Goal: Task Accomplishment & Management: Complete application form

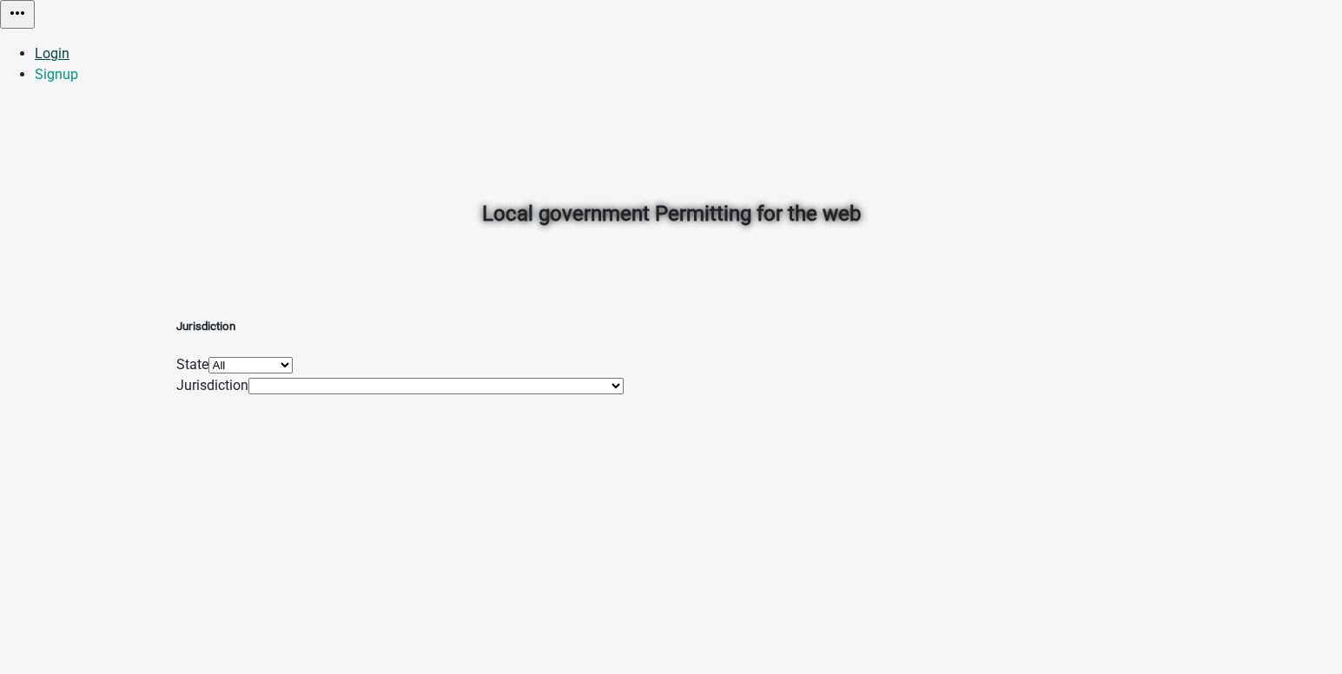
click at [69, 45] on link "Login" at bounding box center [52, 53] width 35 height 17
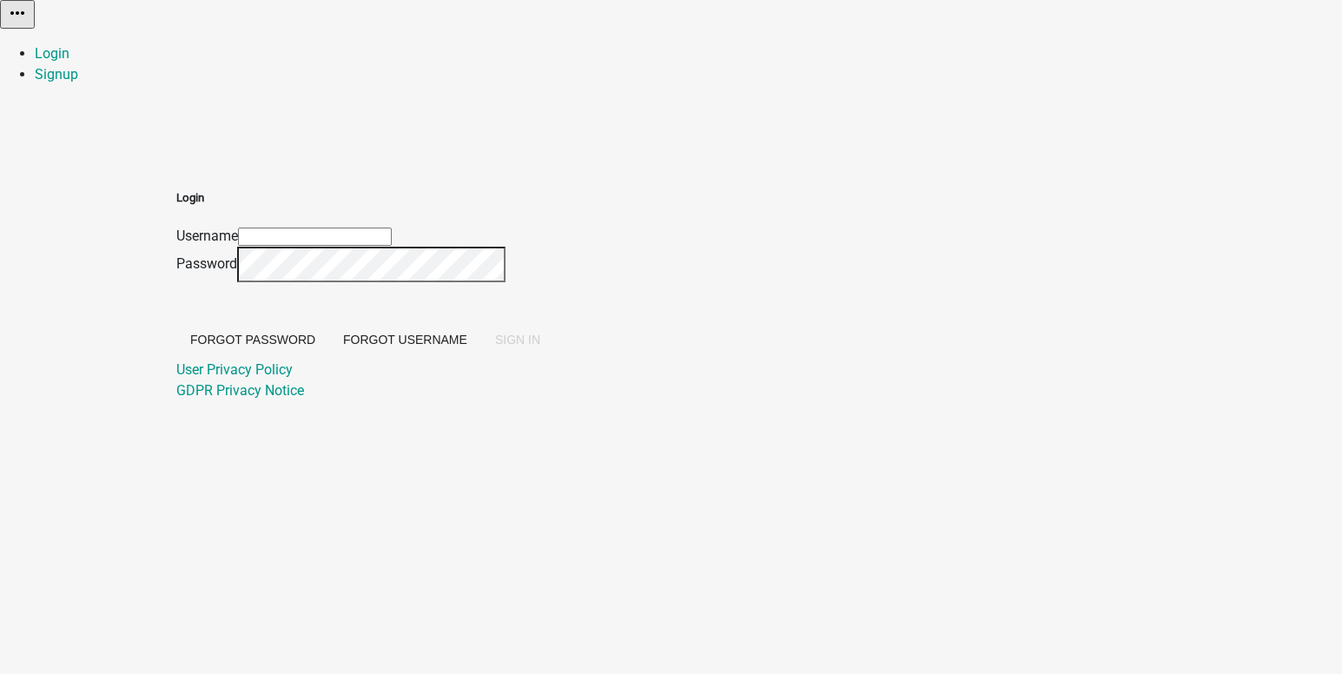
type input "[EMAIL_ADDRESS][DOMAIN_NAME]"
click at [554, 355] on button "SIGN IN" at bounding box center [517, 339] width 73 height 31
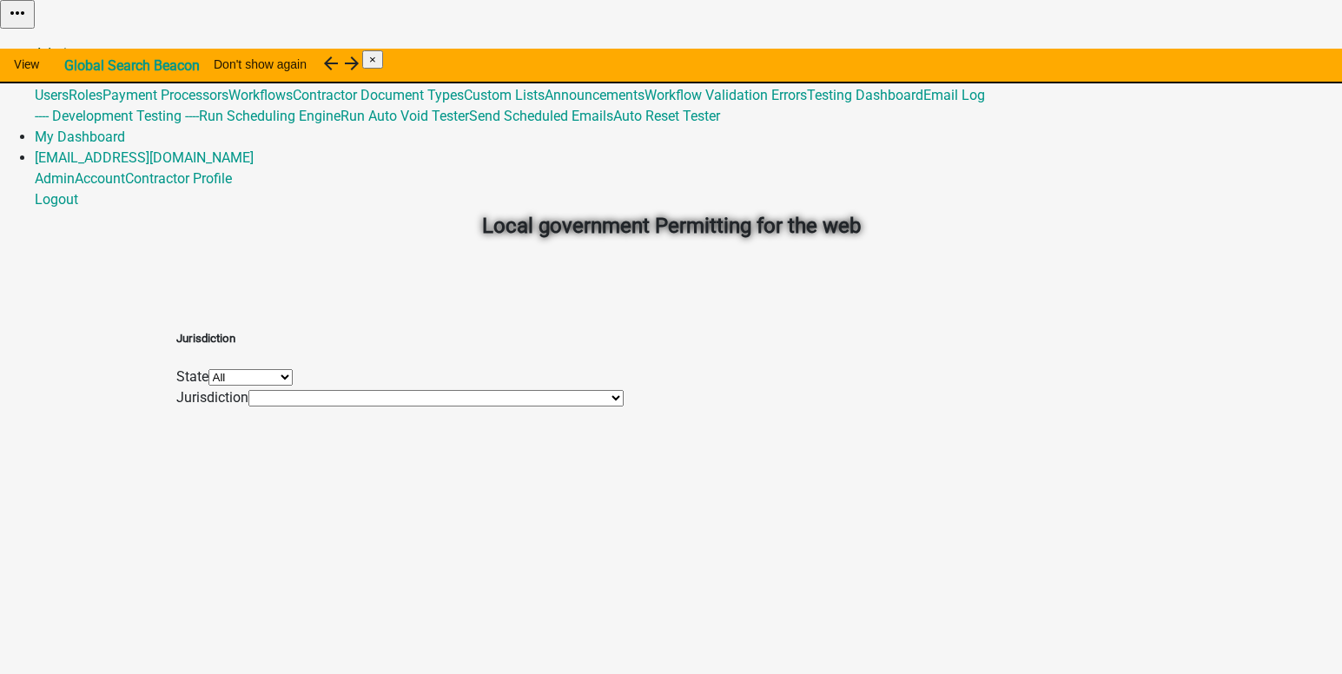
click at [75, 45] on link "Admin" at bounding box center [55, 53] width 40 height 17
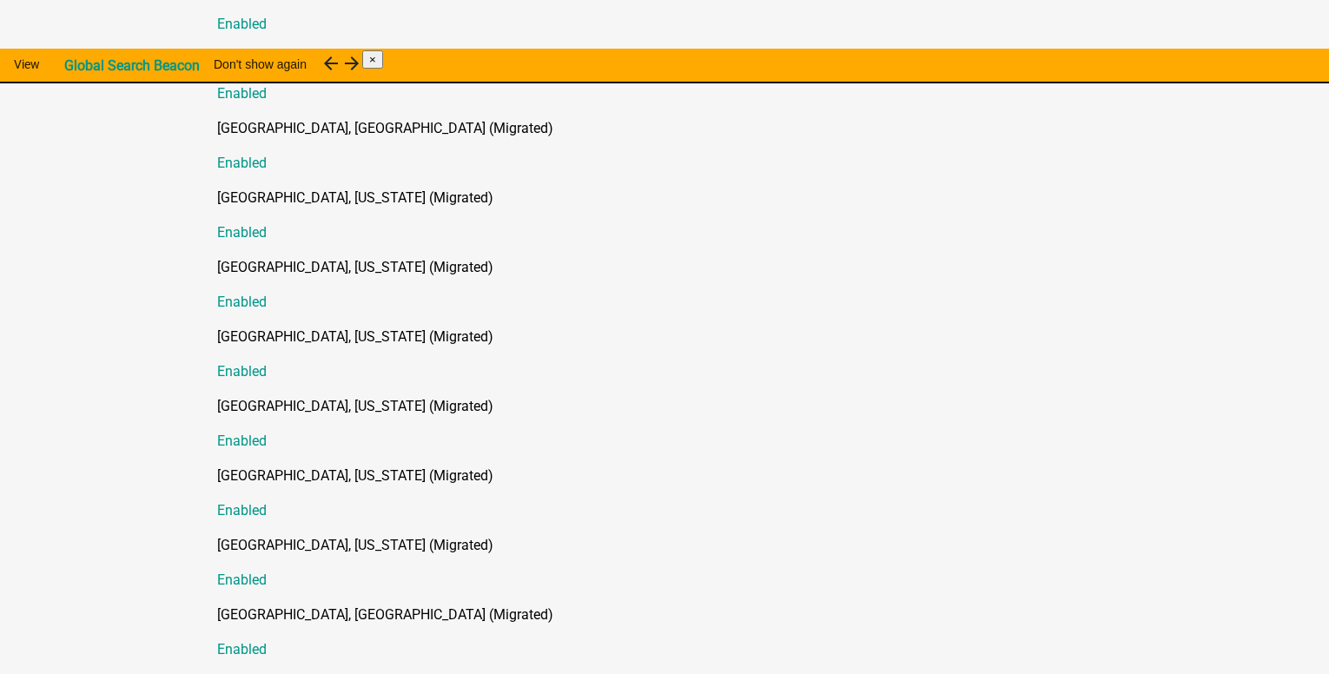
scroll to position [10518, 0]
click at [653, 257] on div "Marion County, Iowa (Migrated) Enabled" at bounding box center [681, 285] width 929 height 56
click at [993, 257] on div "Marion County, Iowa (Migrated) Enabled" at bounding box center [681, 285] width 929 height 56
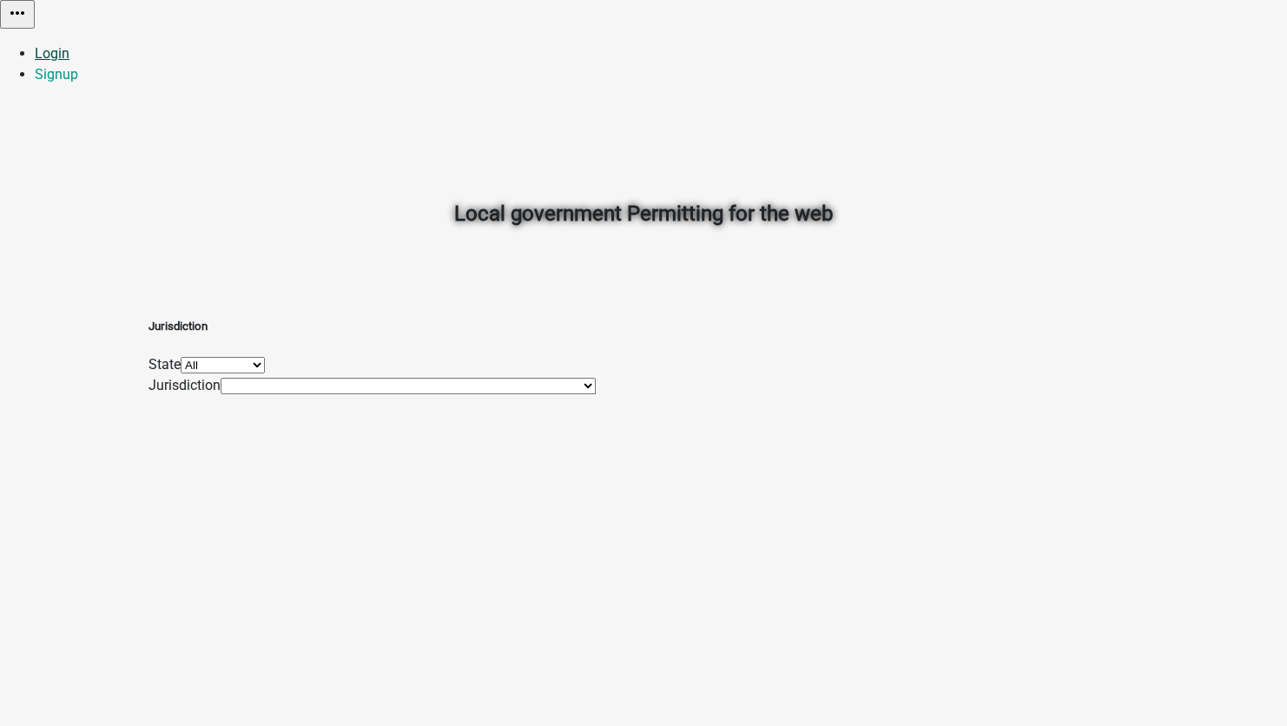
click at [69, 45] on link "Login" at bounding box center [52, 53] width 35 height 17
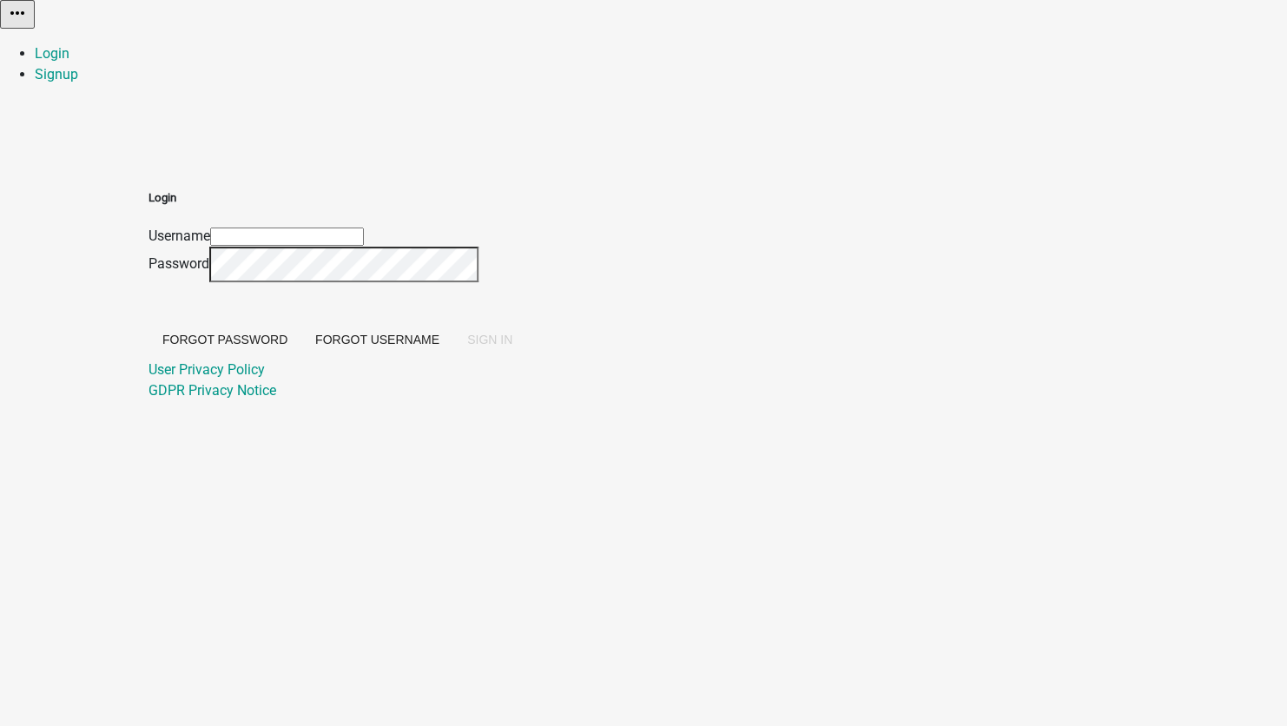
type input "[EMAIL_ADDRESS][DOMAIN_NAME]"
click at [512, 347] on span "SIGN IN" at bounding box center [489, 340] width 45 height 14
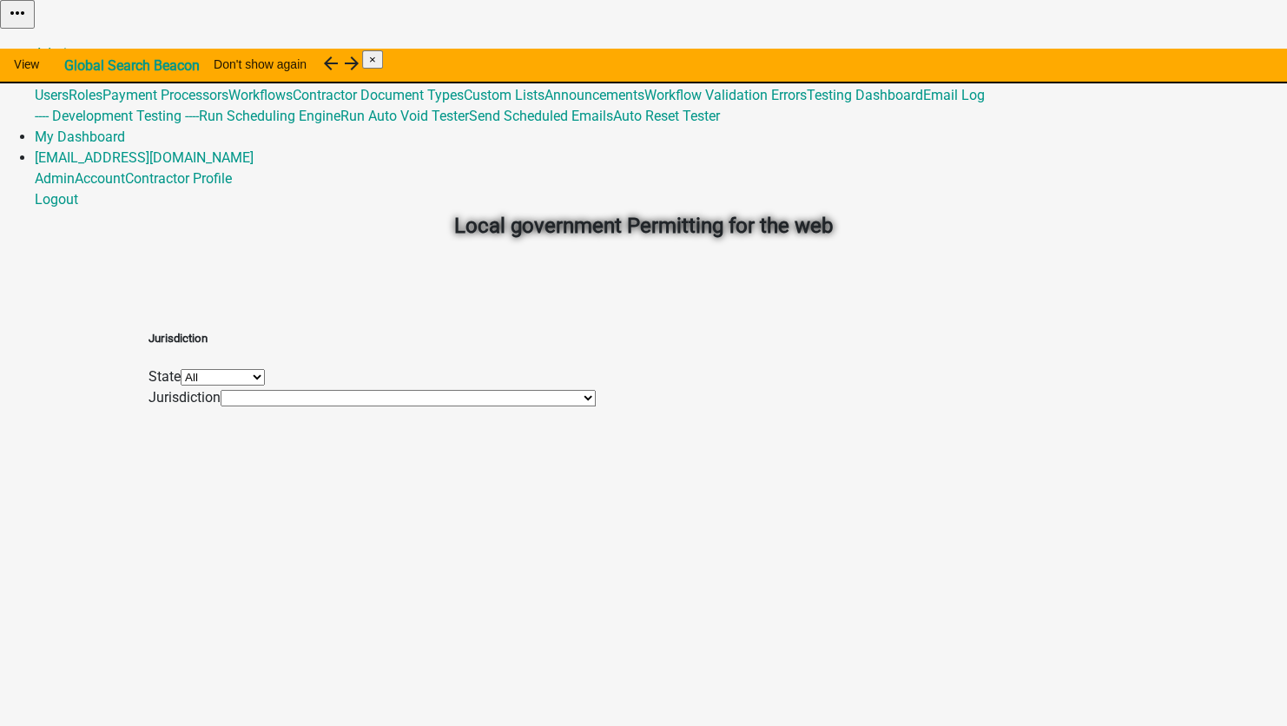
click at [98, 66] on link "Global 488" at bounding box center [66, 74] width 63 height 17
click at [630, 221] on h2 "Local government Permitting for the web" at bounding box center [644, 225] width 964 height 31
click at [75, 45] on link "Admin" at bounding box center [55, 53] width 40 height 17
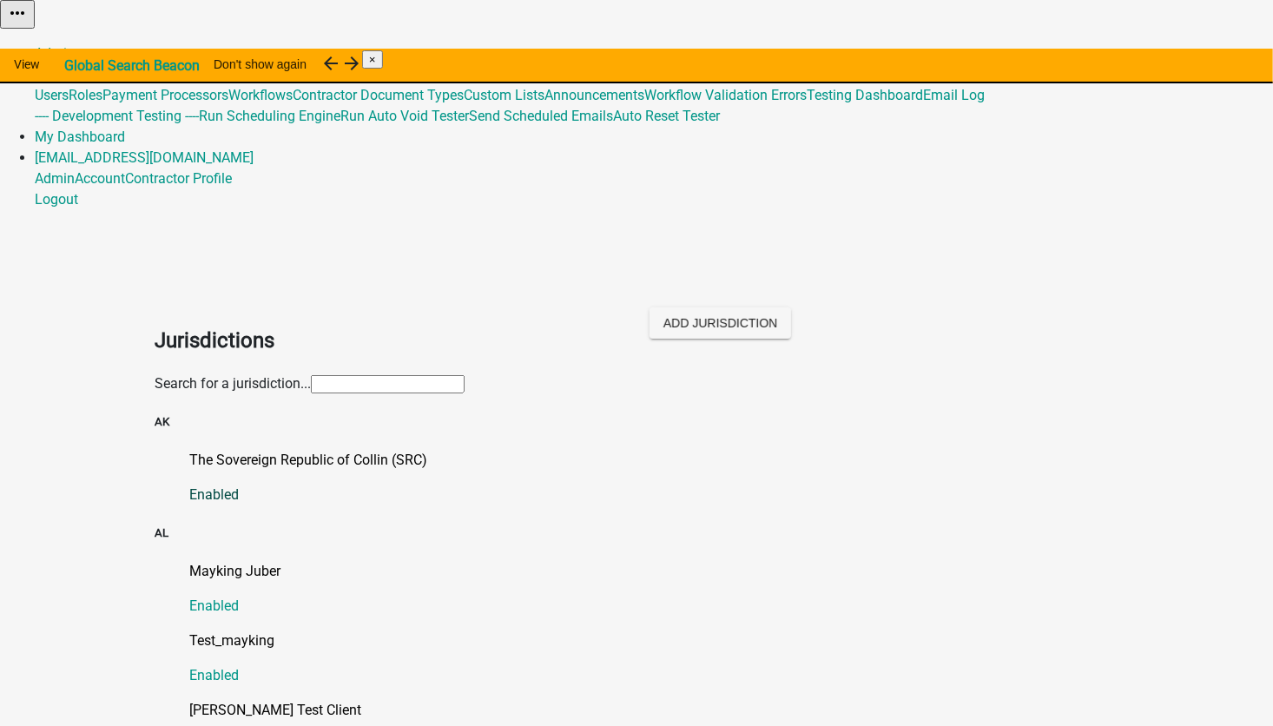
click at [261, 450] on p "The Sovereign Republic of Collin (SRC)" at bounding box center [653, 460] width 929 height 21
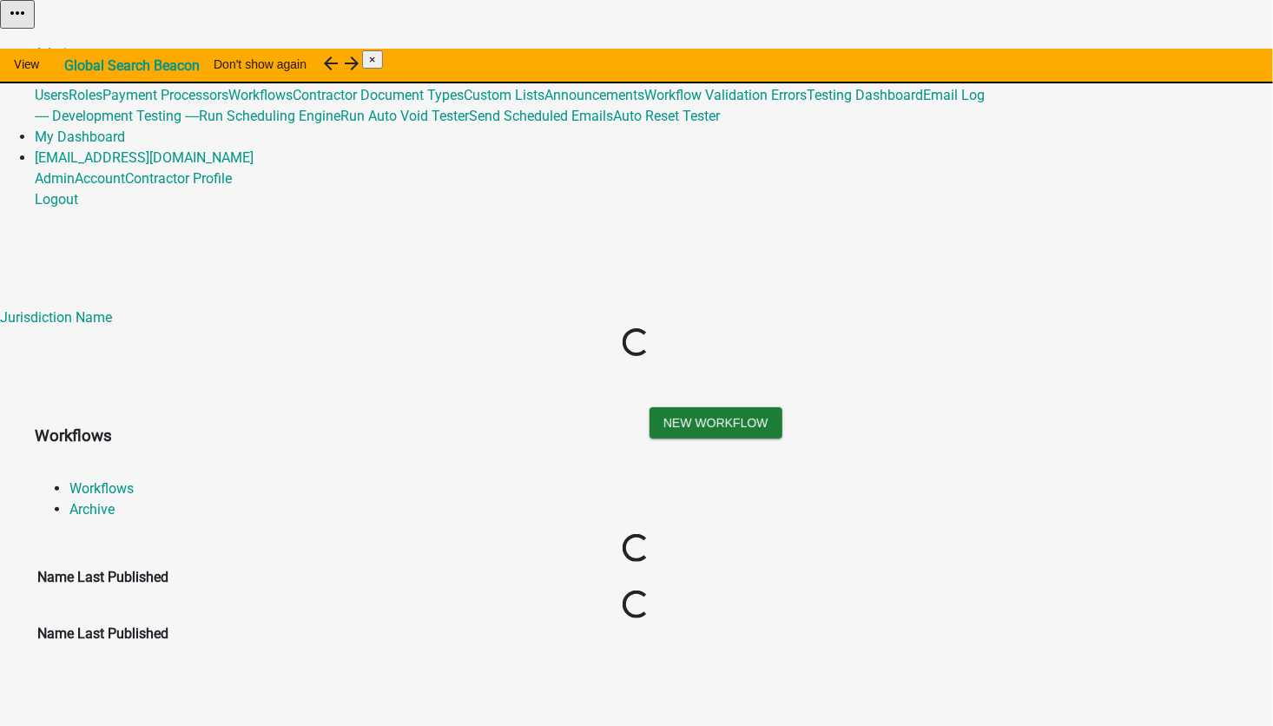
click at [75, 566] on th "Name" at bounding box center [55, 577] width 38 height 23
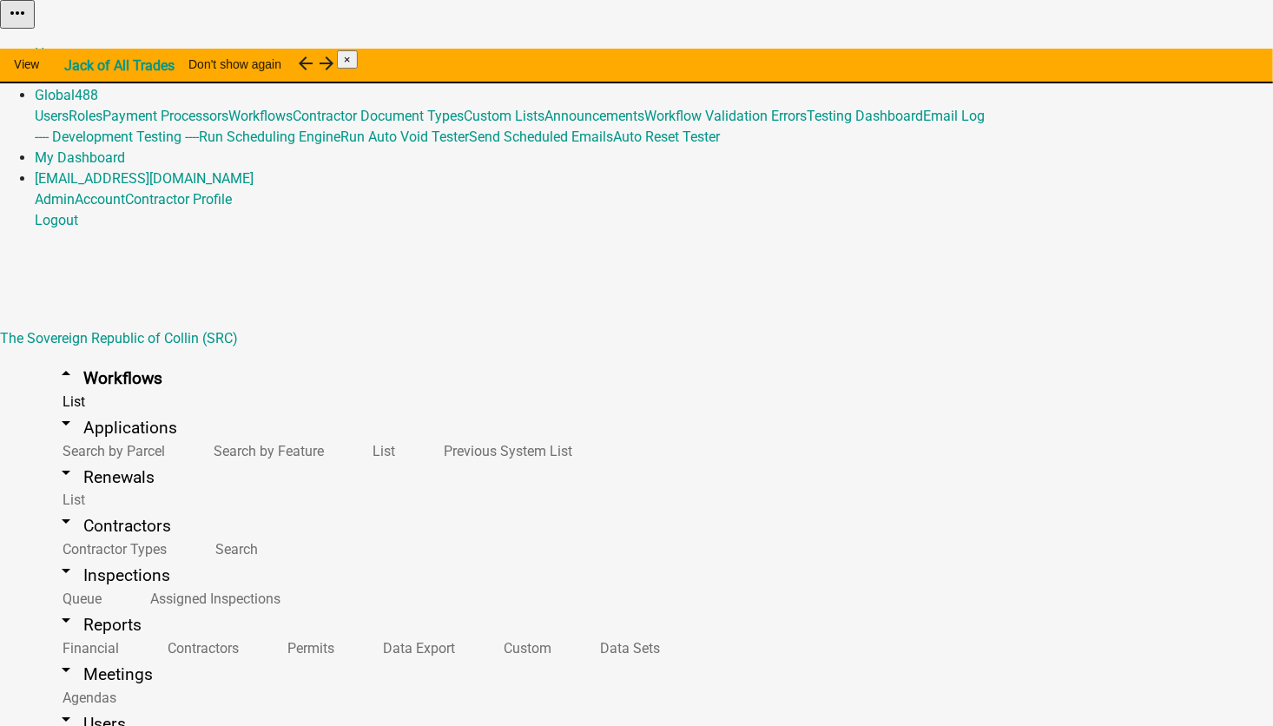
scroll to position [11271, 0]
click at [1176, 53] on button "Start Application" at bounding box center [1224, 44] width 97 height 18
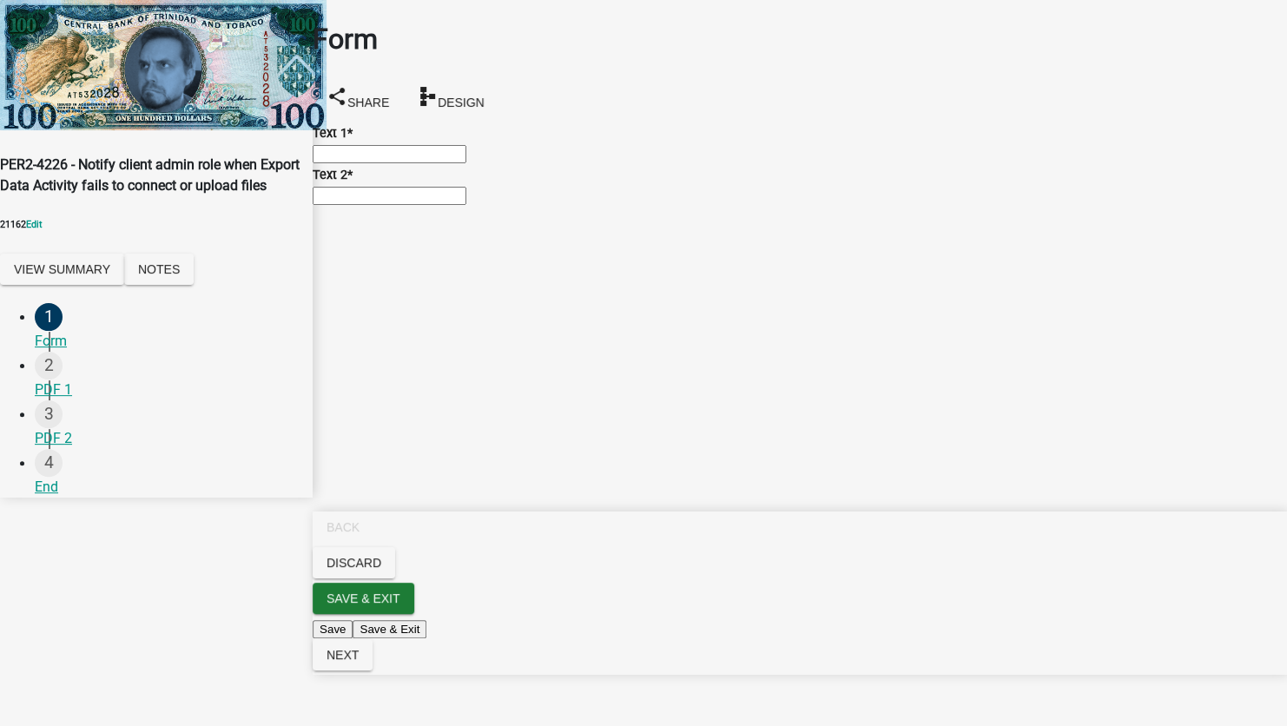
click at [386, 163] on input "Text 1 *" at bounding box center [390, 154] width 154 height 18
type input "Rowan, IA 50470-7513"
click at [373, 205] on input "Text 2 *" at bounding box center [390, 196] width 154 height 18
type input "random things"
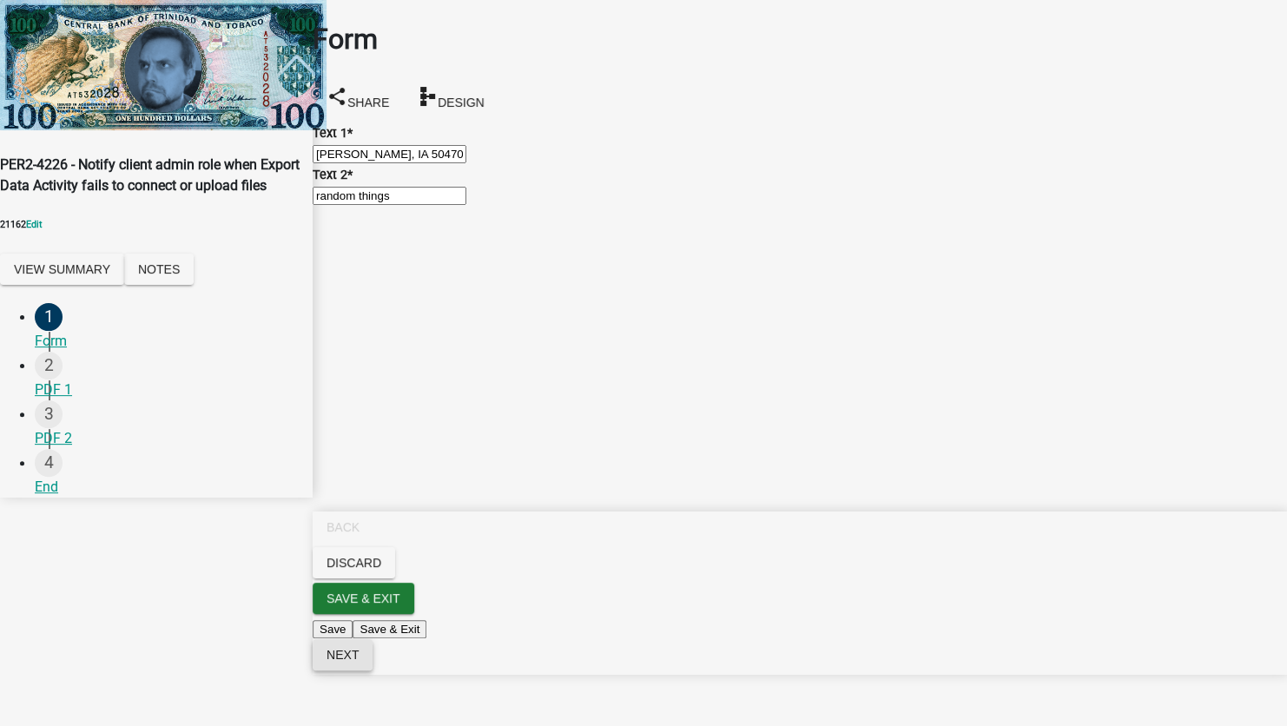
click at [359, 662] on span "Next" at bounding box center [343, 655] width 32 height 14
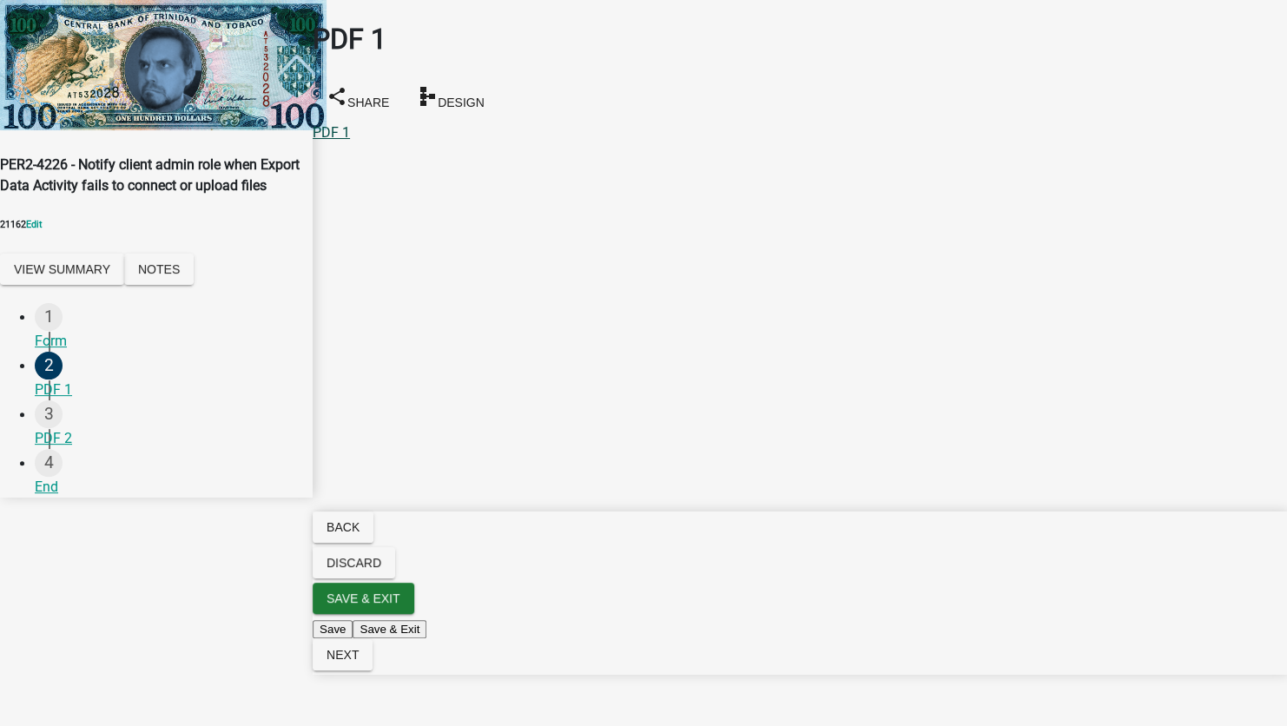
click at [350, 124] on link "PDF 1" at bounding box center [331, 132] width 37 height 17
click at [359, 662] on span "Next" at bounding box center [343, 655] width 32 height 14
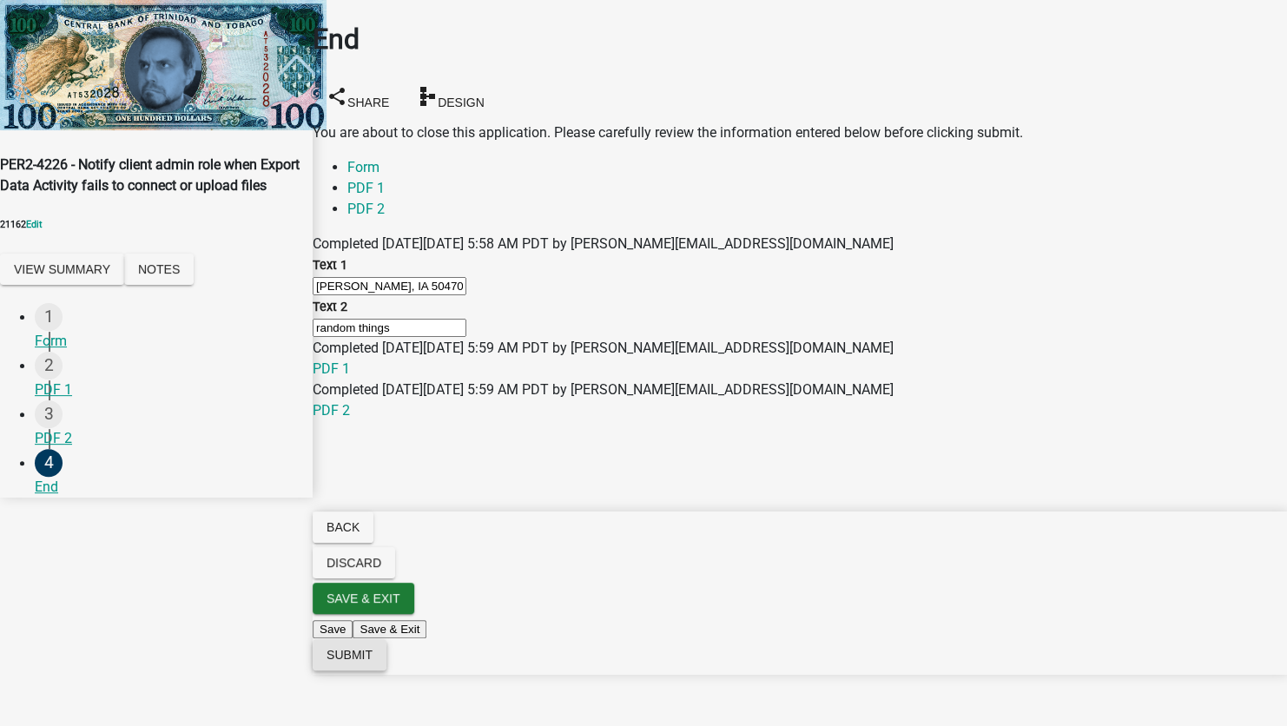
click at [373, 662] on span "Submit" at bounding box center [350, 655] width 46 height 14
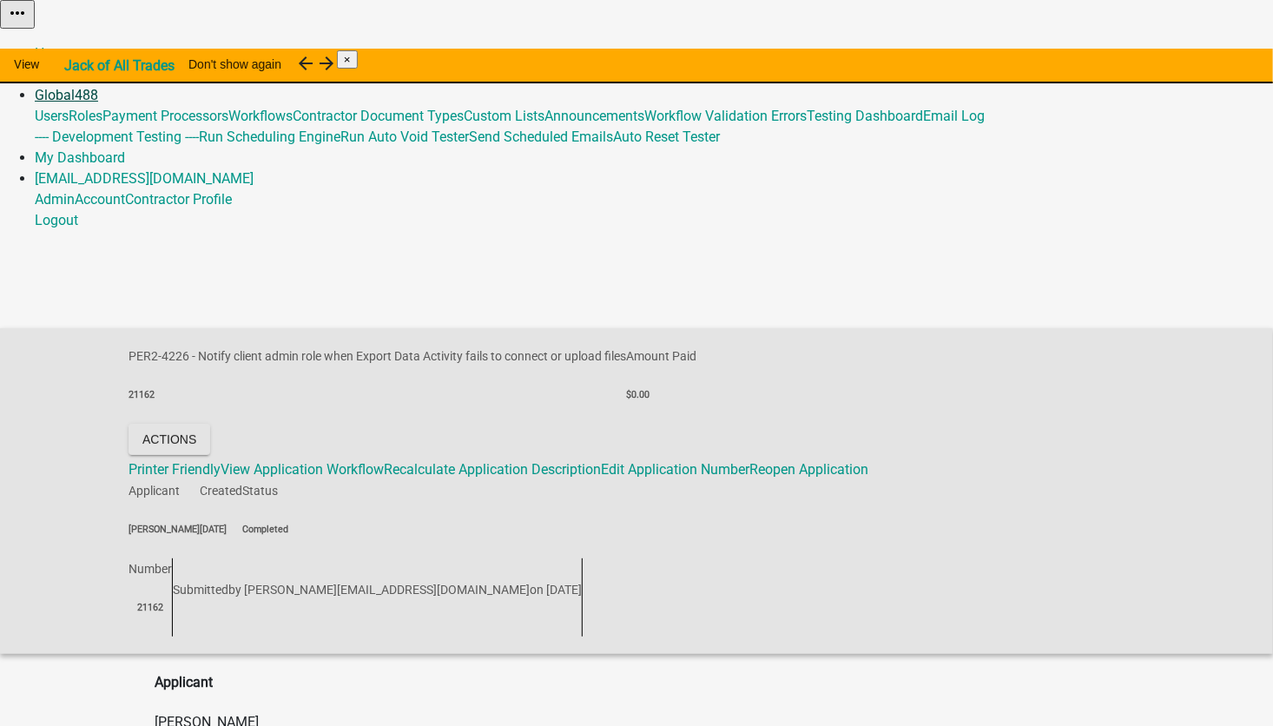
click at [98, 87] on link "Global 488" at bounding box center [66, 95] width 63 height 17
click at [923, 124] on link "Email Log" at bounding box center [954, 116] width 62 height 17
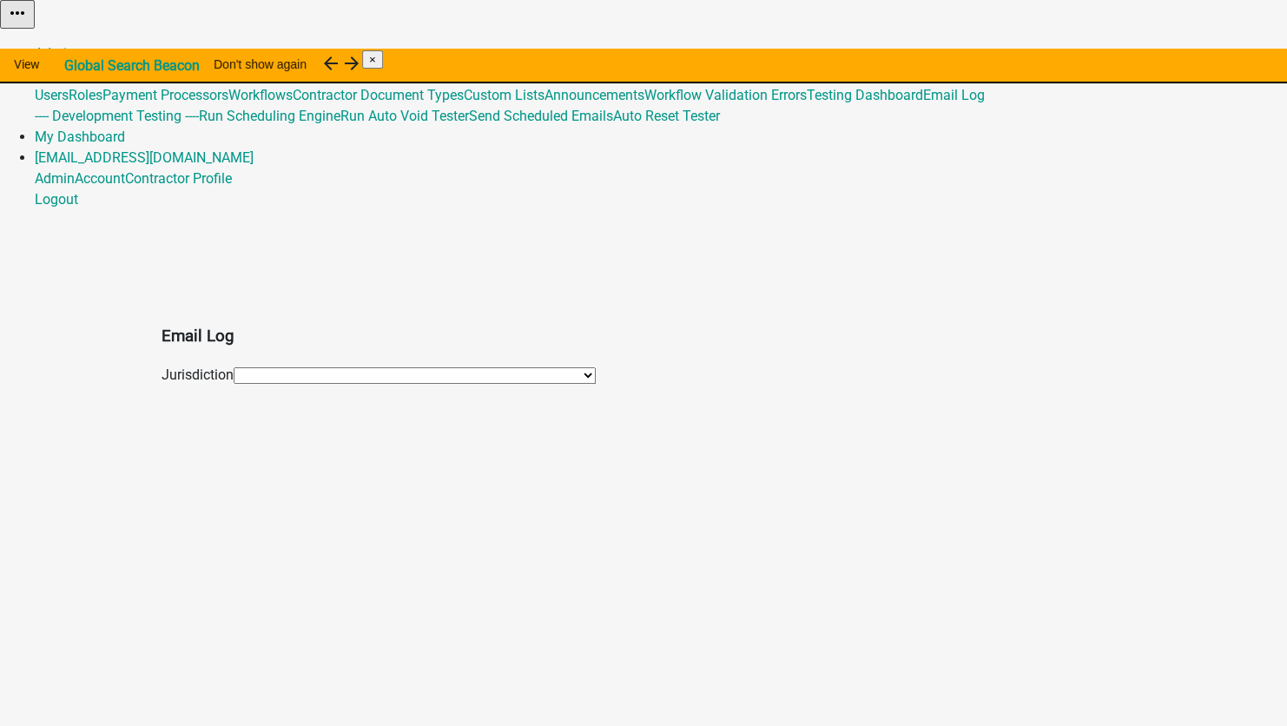
click at [234, 367] on select "*[GEOGRAPHIC_DATA], [US_STATE] (Migrated) 060 [GEOGRAPHIC_DATA][PERSON_NAME][GE…" at bounding box center [415, 375] width 362 height 17
select select "108: fe58b70b-8e88-4f60-b842-2b1dc41abbdb"
click at [234, 367] on select "*[GEOGRAPHIC_DATA], [US_STATE] (Migrated) 060 [GEOGRAPHIC_DATA][PERSON_NAME][GE…" at bounding box center [415, 375] width 362 height 17
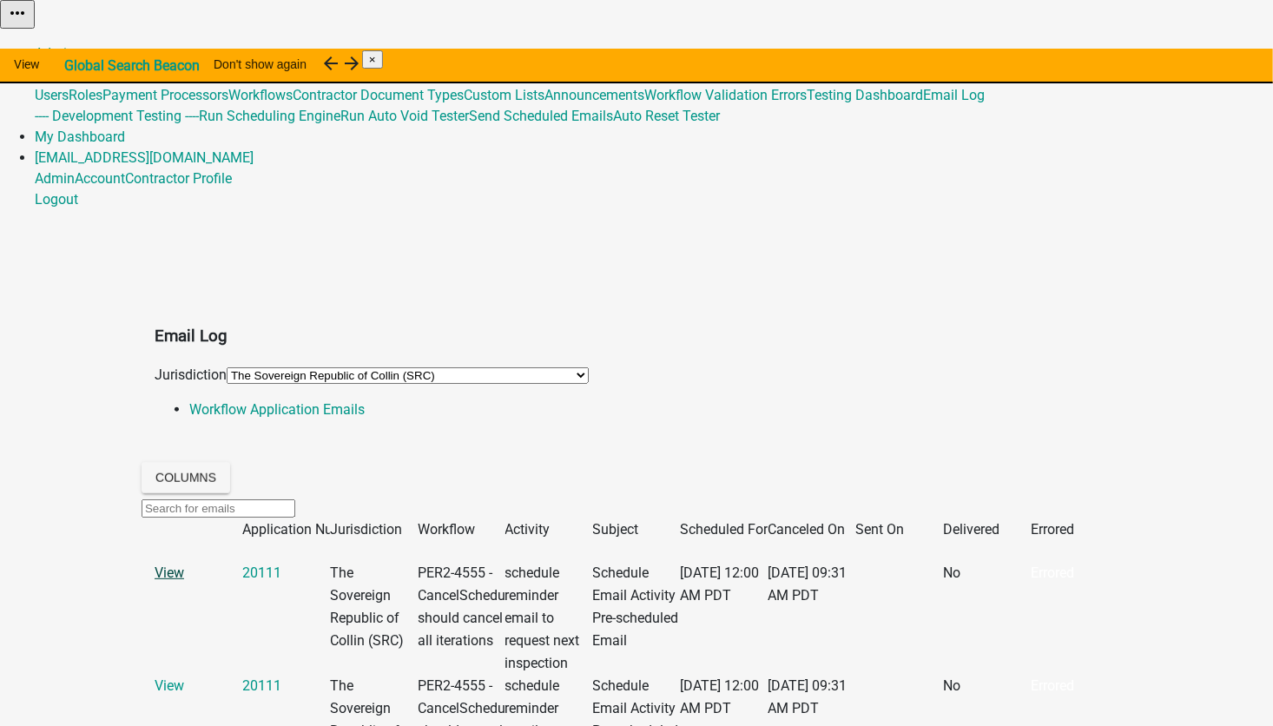
click at [184, 564] on link "View" at bounding box center [170, 572] width 30 height 17
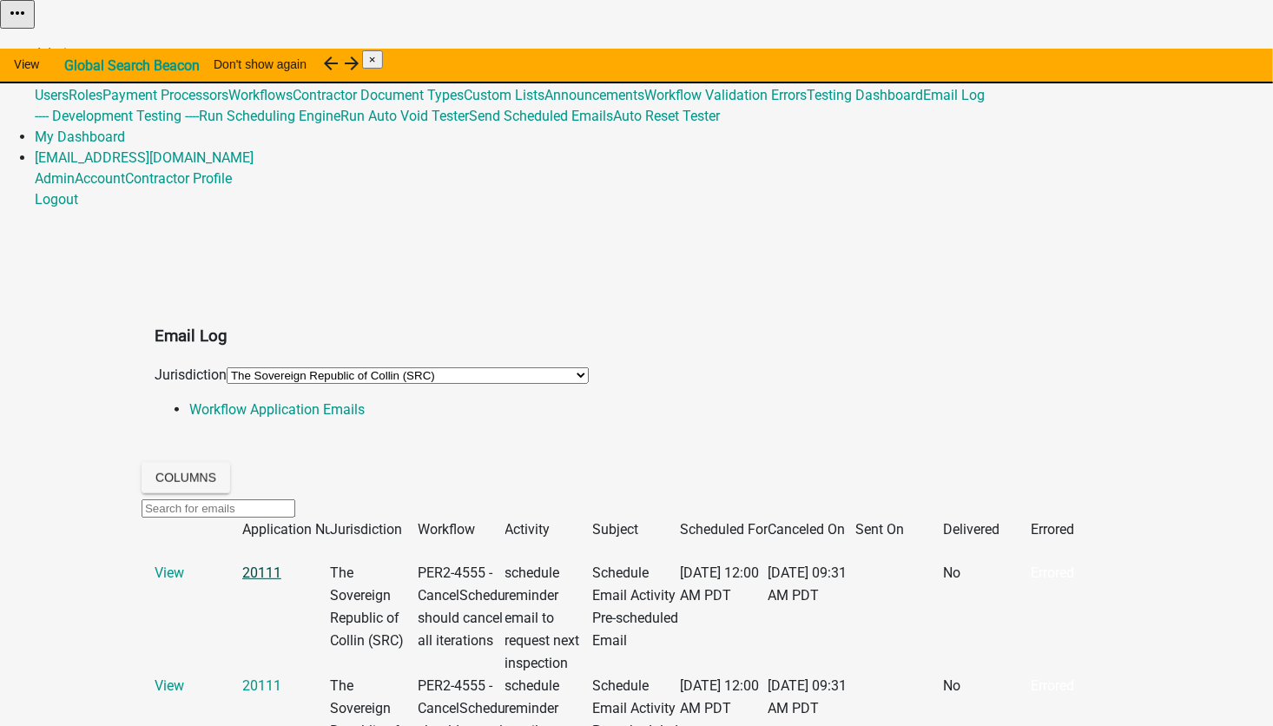
click at [281, 564] on link "20111" at bounding box center [261, 572] width 39 height 17
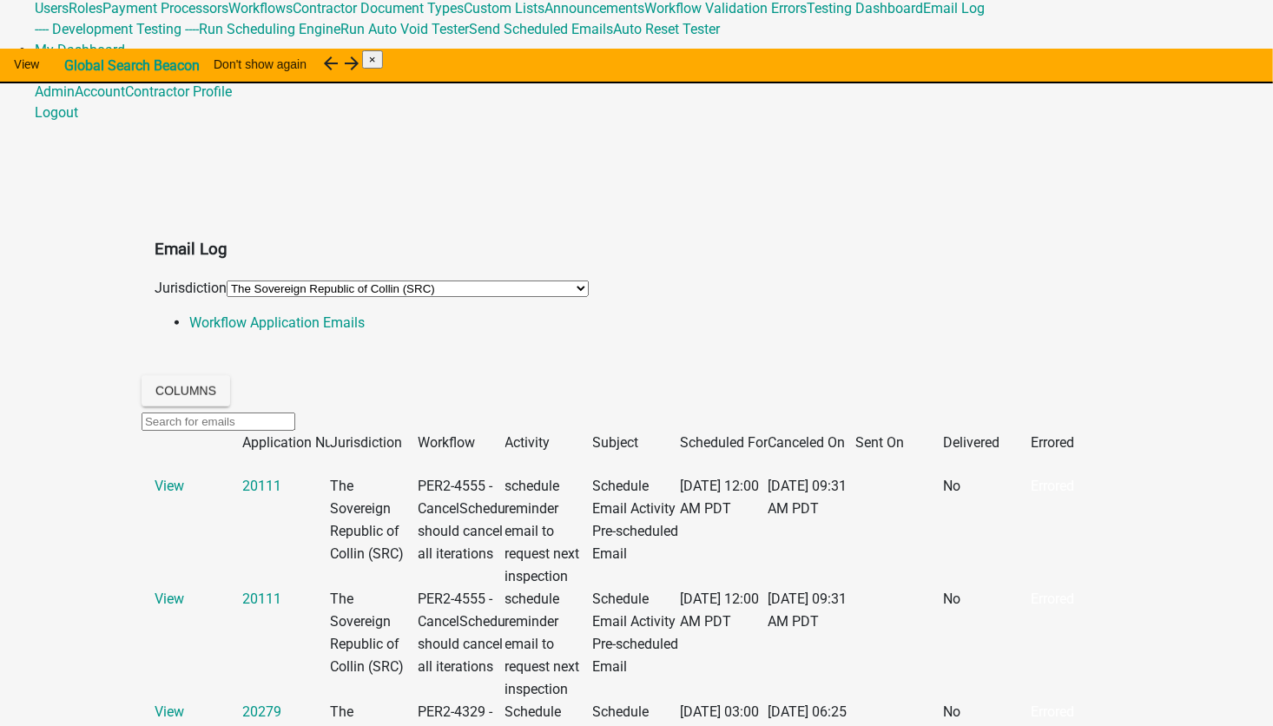
click at [734, 432] on datatable-header-cell "Scheduled For" at bounding box center [724, 443] width 88 height 23
click at [821, 434] on span "Canceled On" at bounding box center [806, 442] width 77 height 17
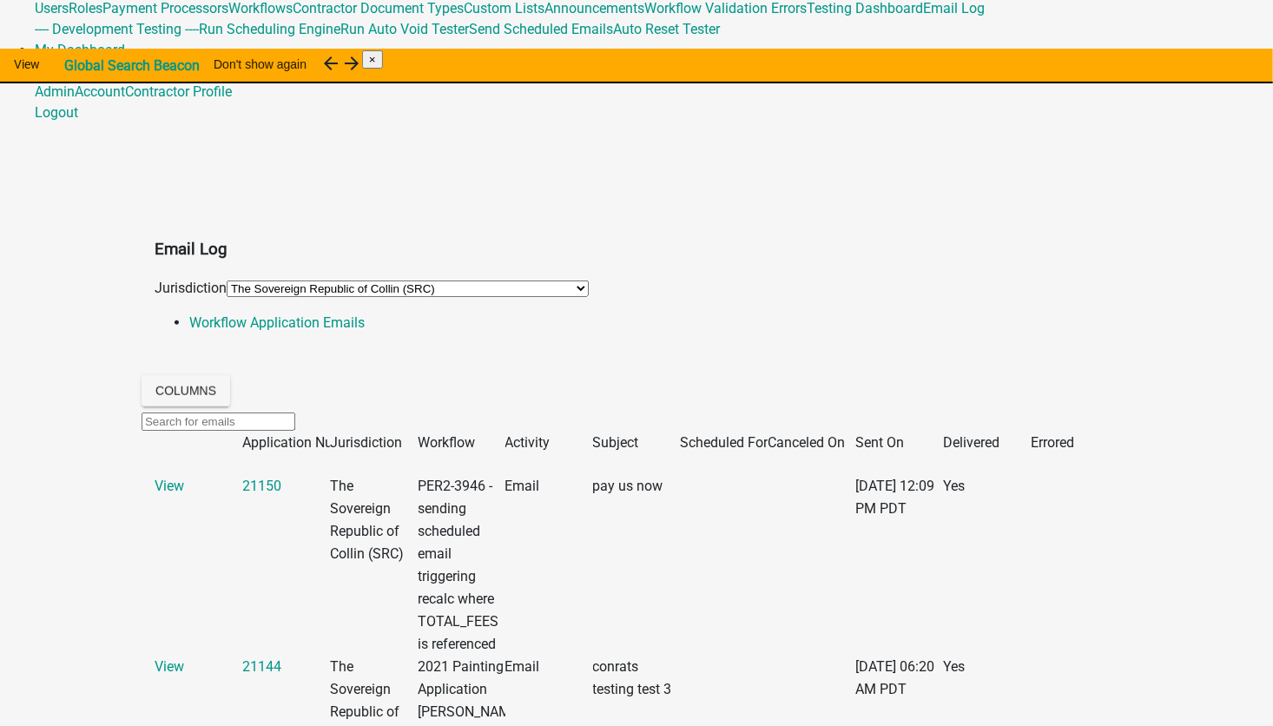
click at [883, 434] on span "Sent On" at bounding box center [879, 442] width 49 height 17
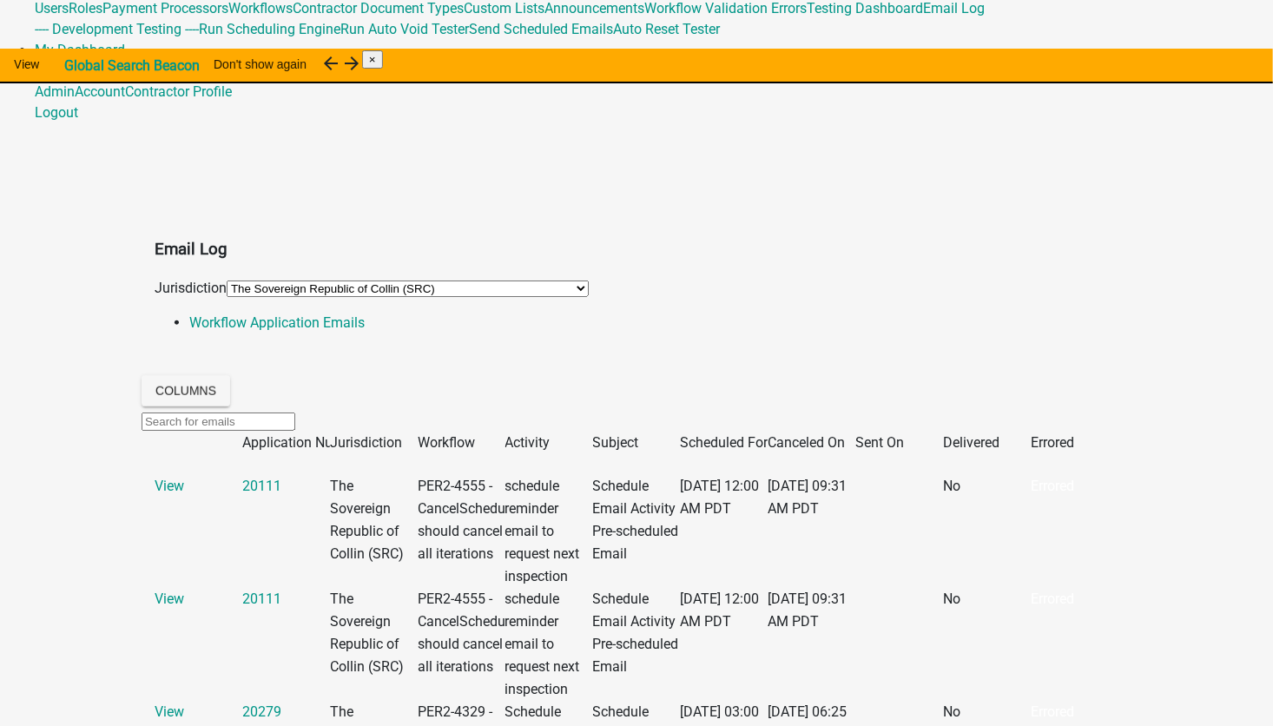
click at [883, 434] on span "Sent On" at bounding box center [879, 442] width 49 height 17
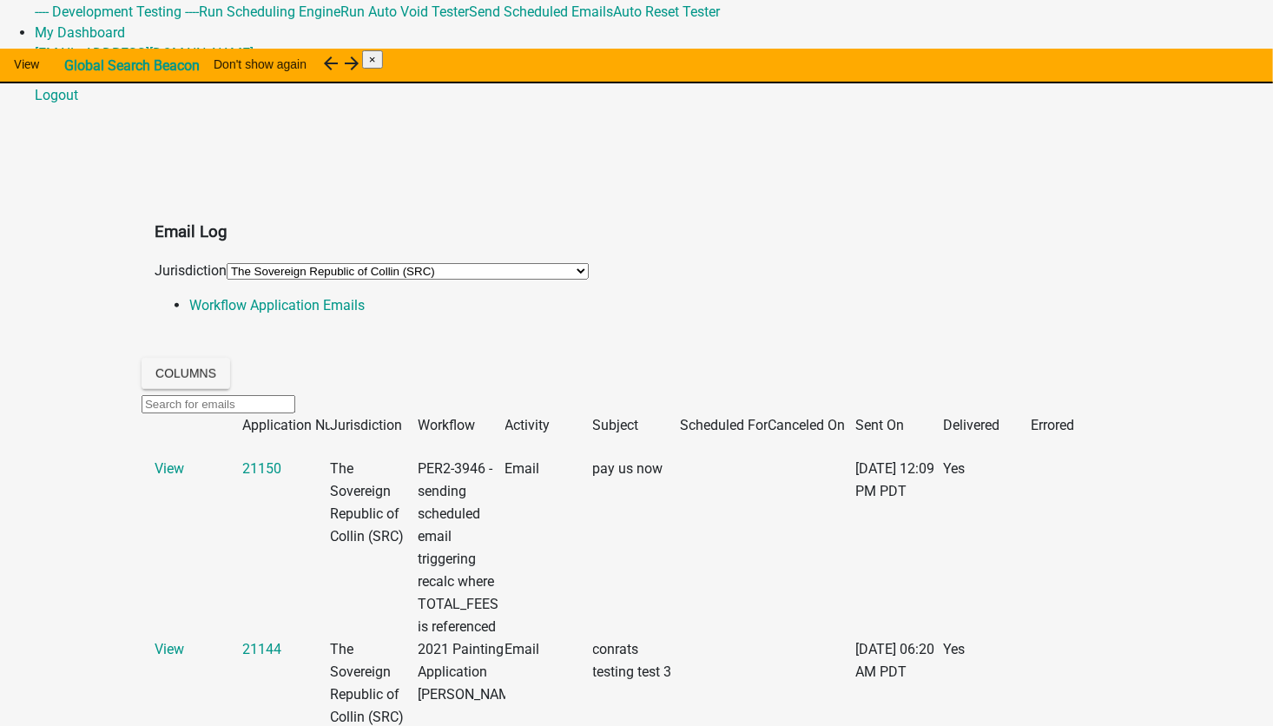
scroll to position [87, 0]
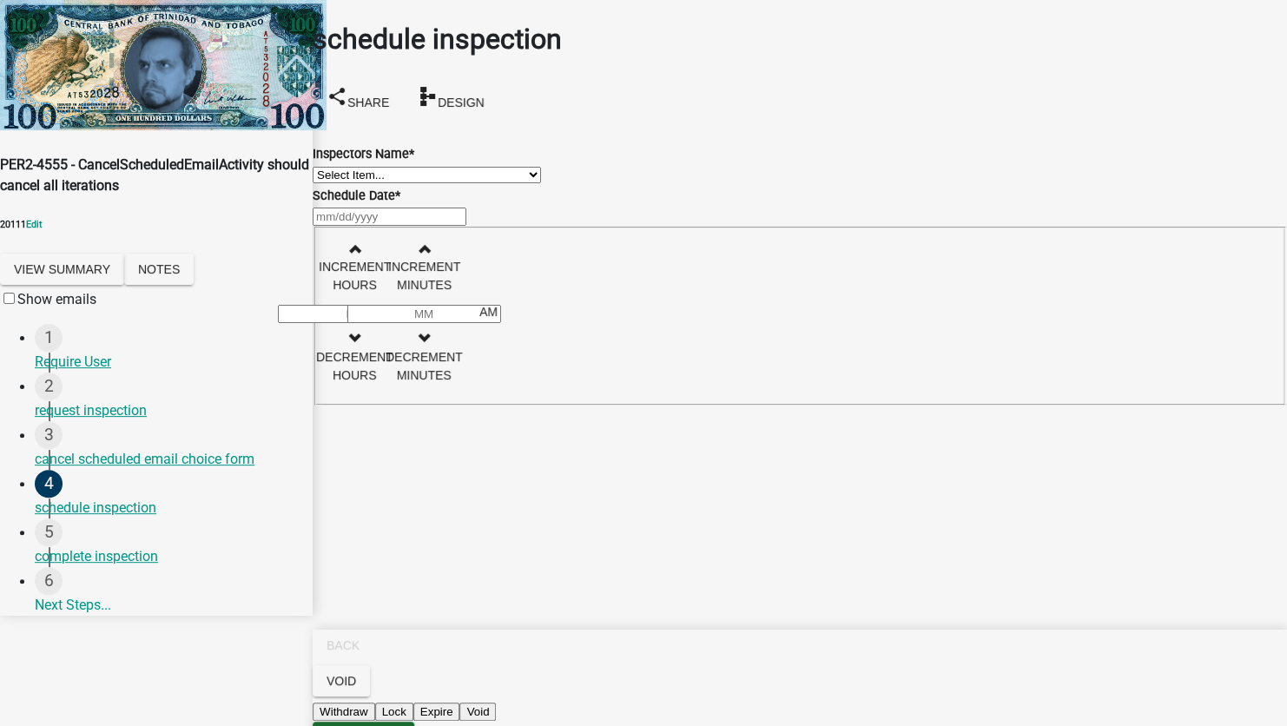
click at [400, 725] on span "Save & Exit" at bounding box center [364, 737] width 74 height 14
click at [1213, 674] on button "Save & Exit" at bounding box center [1250, 683] width 74 height 18
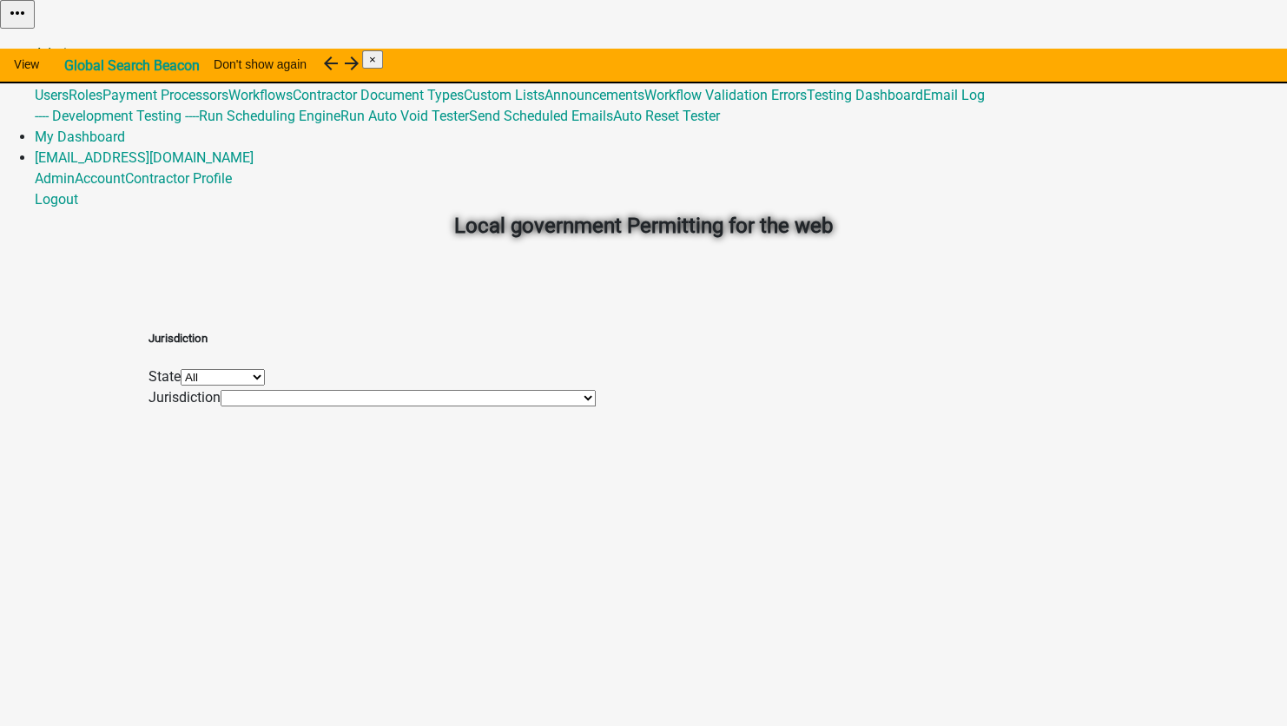
click at [75, 45] on link "Admin" at bounding box center [55, 53] width 40 height 17
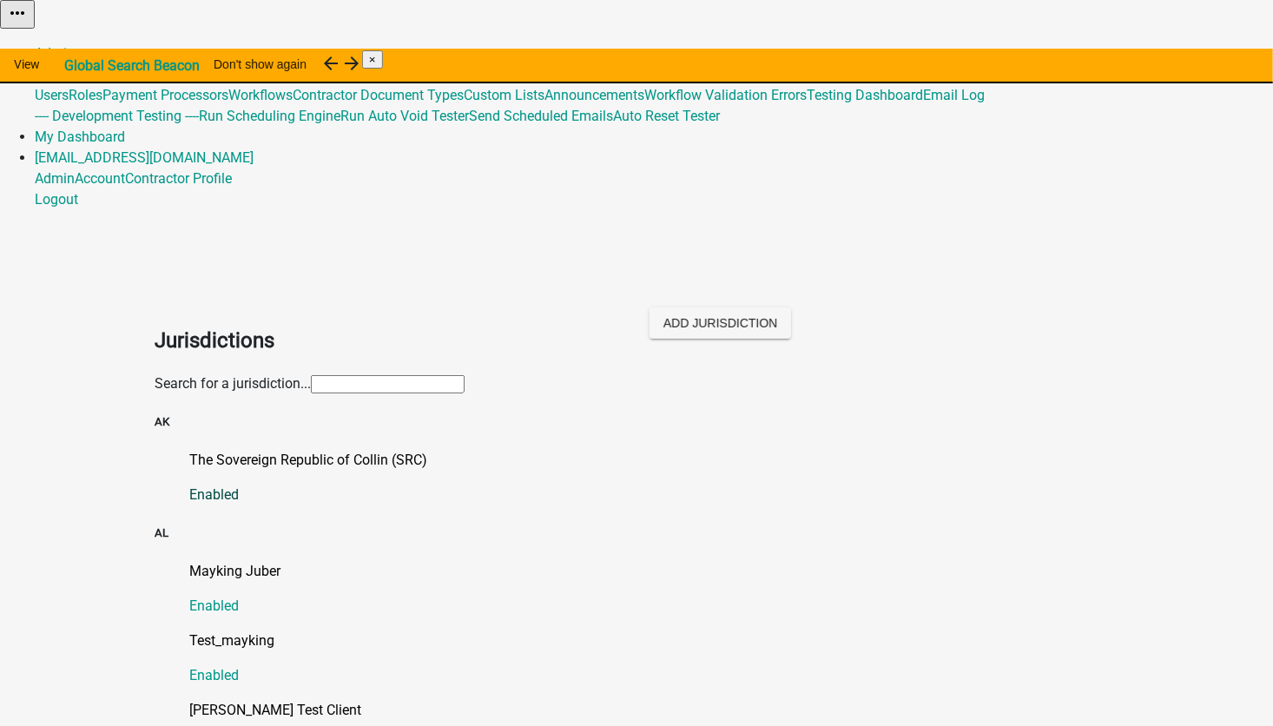
click at [214, 450] on link "The Sovereign Republic of Collin (SRC) Enabled" at bounding box center [653, 478] width 929 height 56
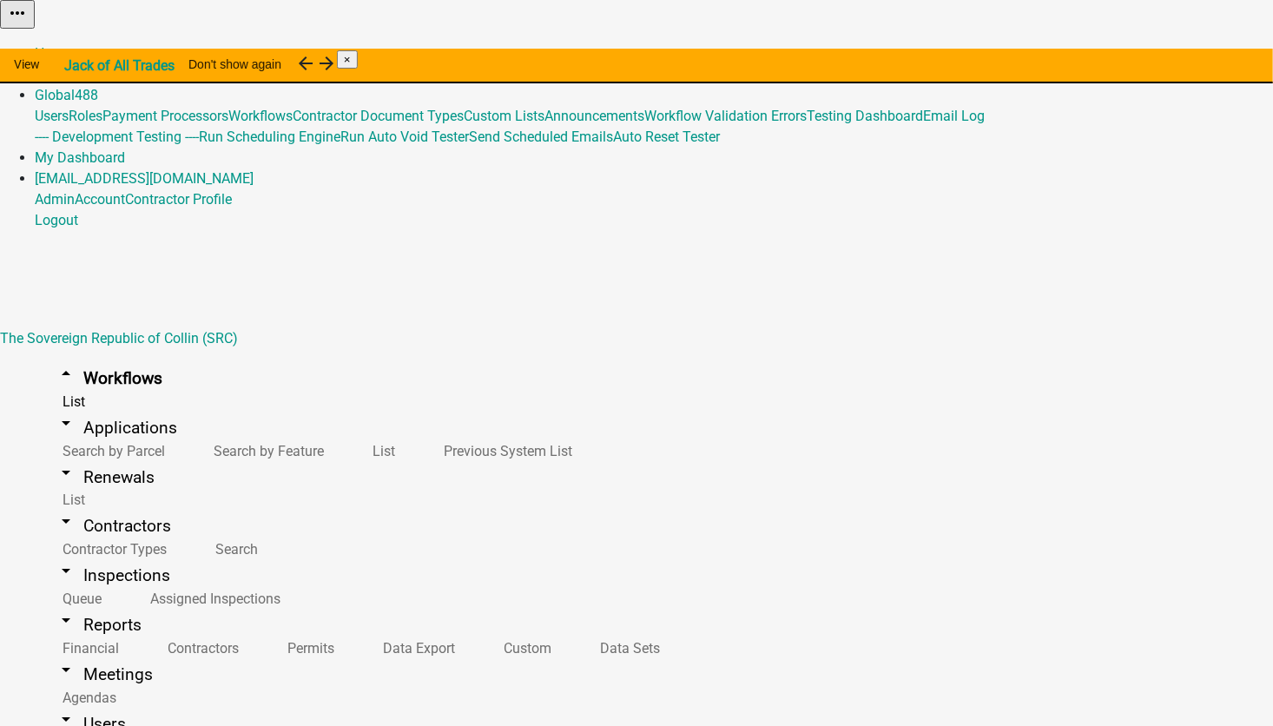
scroll to position [11271, 0]
click at [1176, 53] on button "Start Application" at bounding box center [1224, 44] width 97 height 18
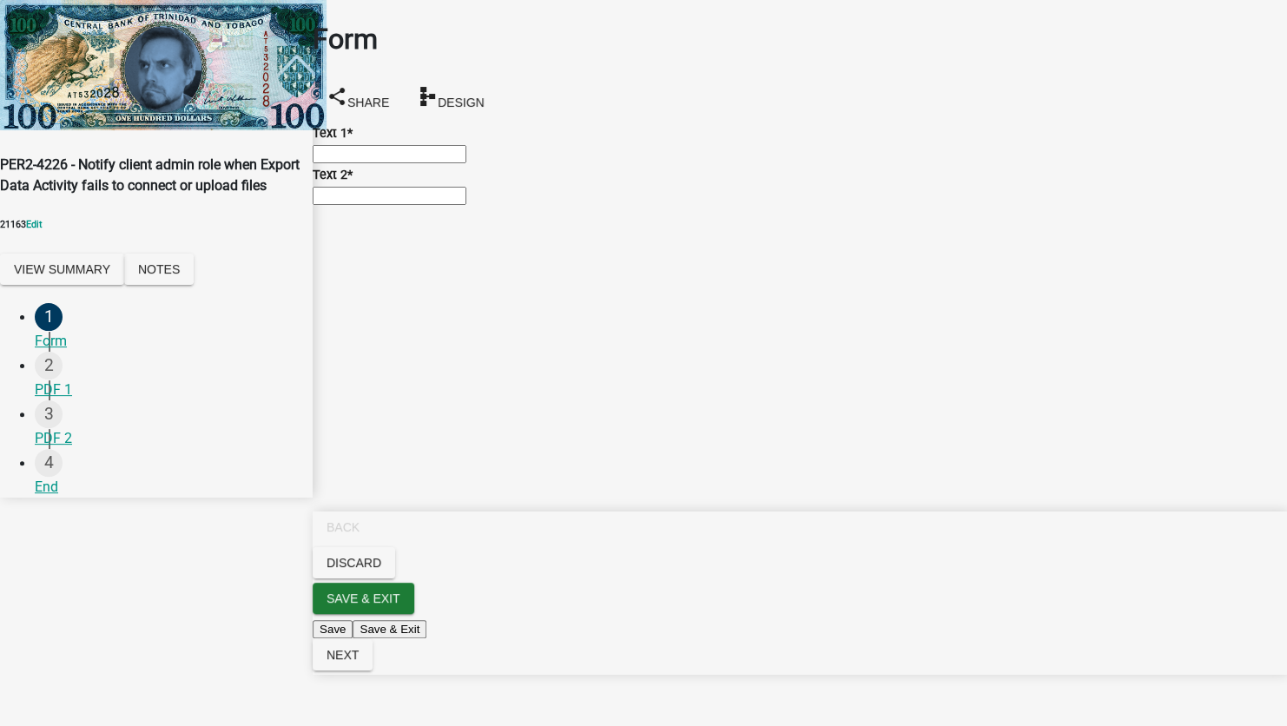
click at [442, 152] on input "Text 1 *" at bounding box center [390, 154] width 154 height 18
type input "Rowan, IA 50470-7513"
type input "random things"
click at [333, 163] on input "Rowan, IA 50470-7513" at bounding box center [390, 154] width 154 height 18
type input "2 Rowan, IA 50470-7513"
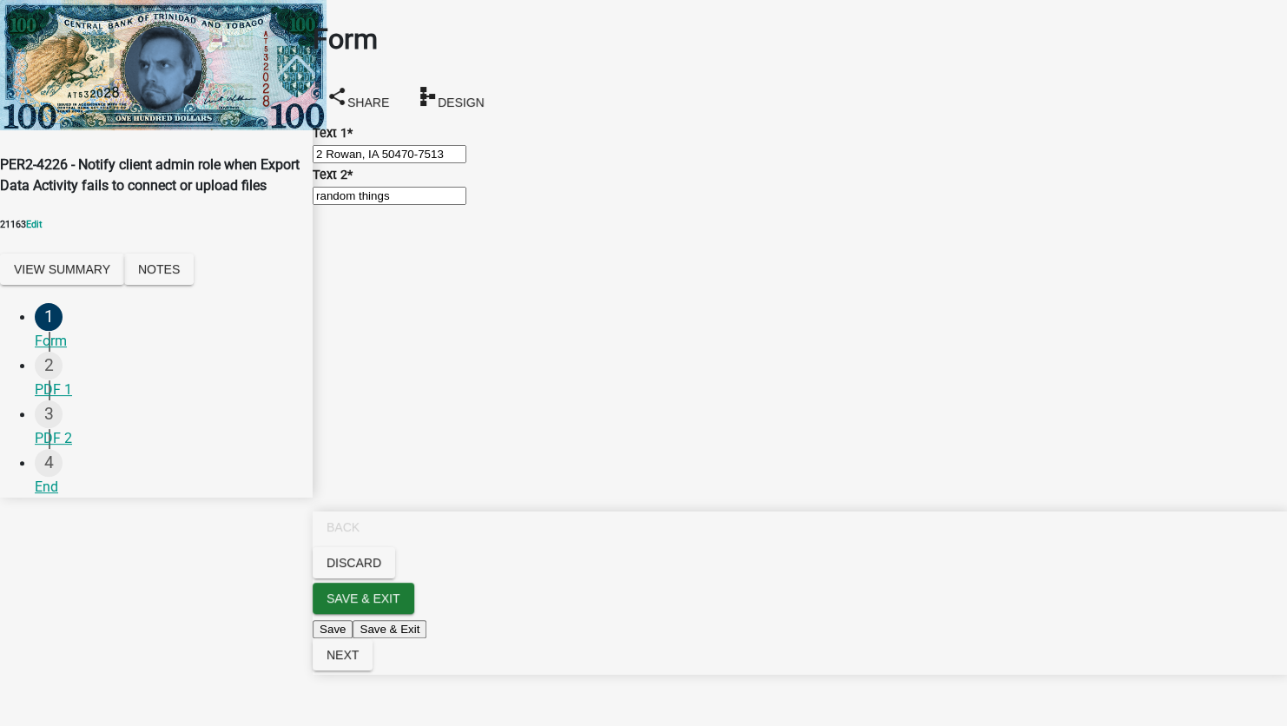
click at [456, 205] on input "random things" at bounding box center [390, 196] width 154 height 18
type input "random things 2"
click at [359, 662] on span "Next" at bounding box center [343, 655] width 32 height 14
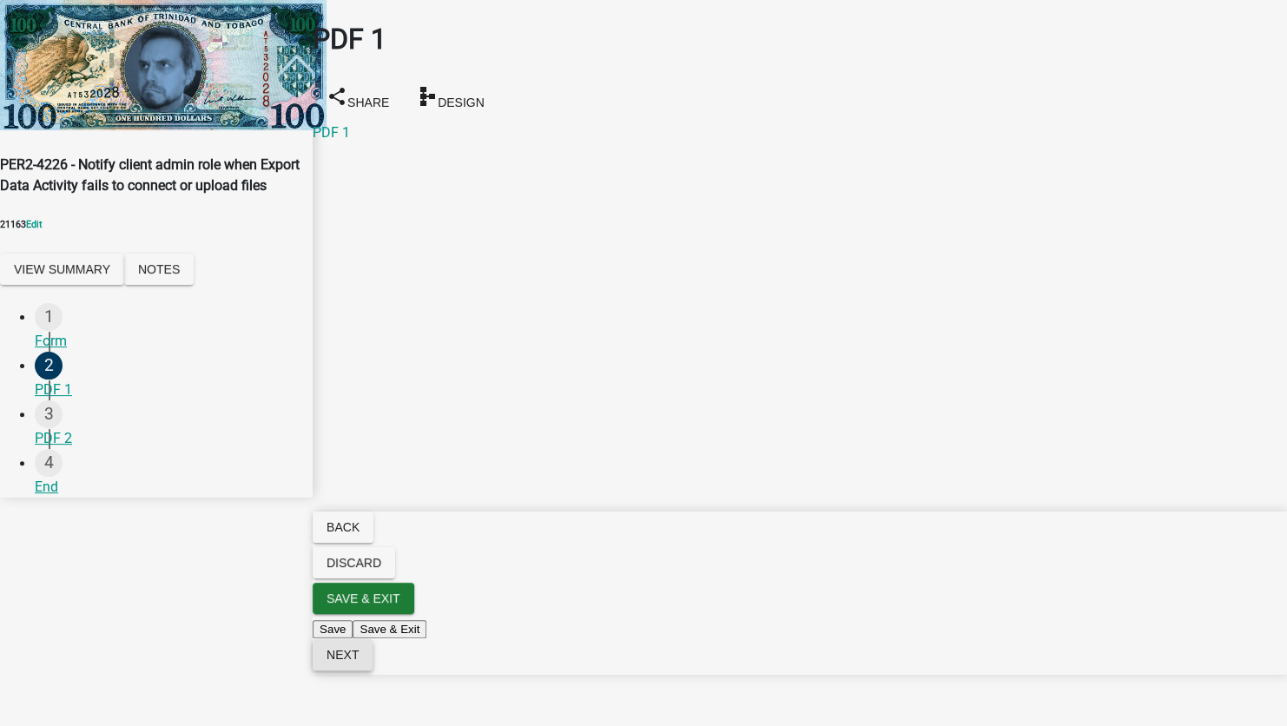
click at [359, 662] on span "Next" at bounding box center [343, 655] width 32 height 14
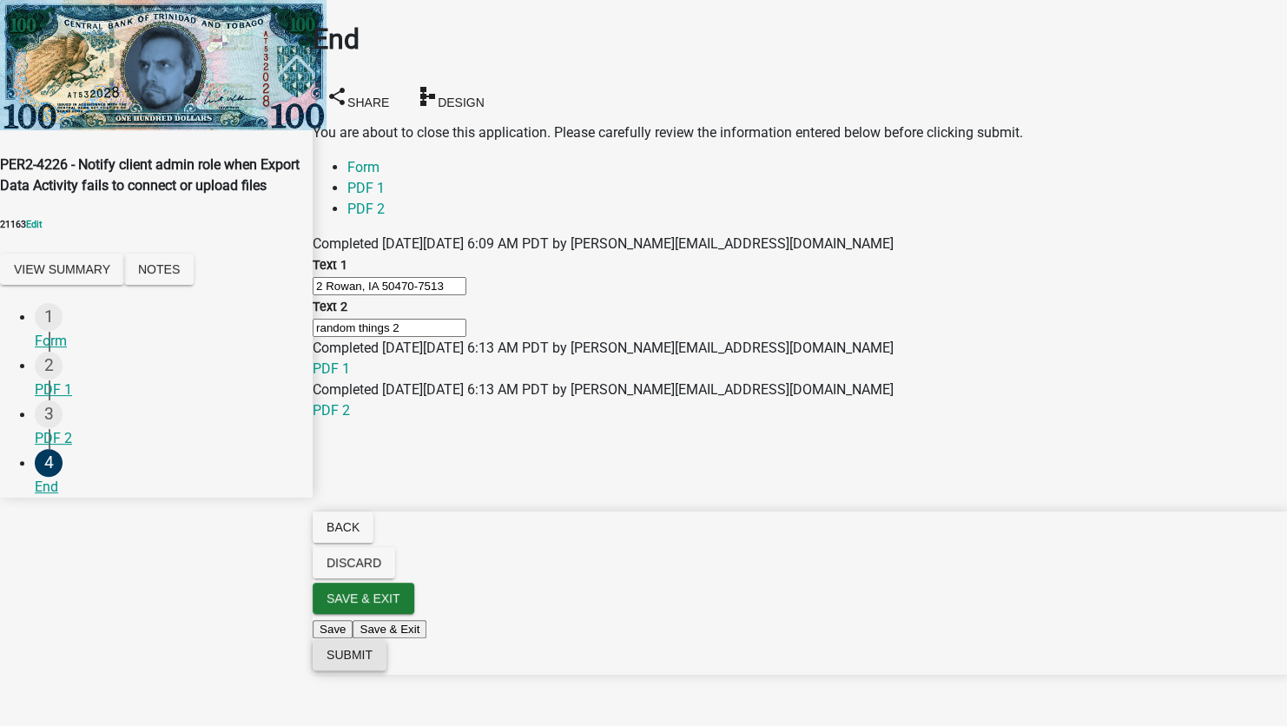
click at [373, 662] on span "Submit" at bounding box center [350, 655] width 46 height 14
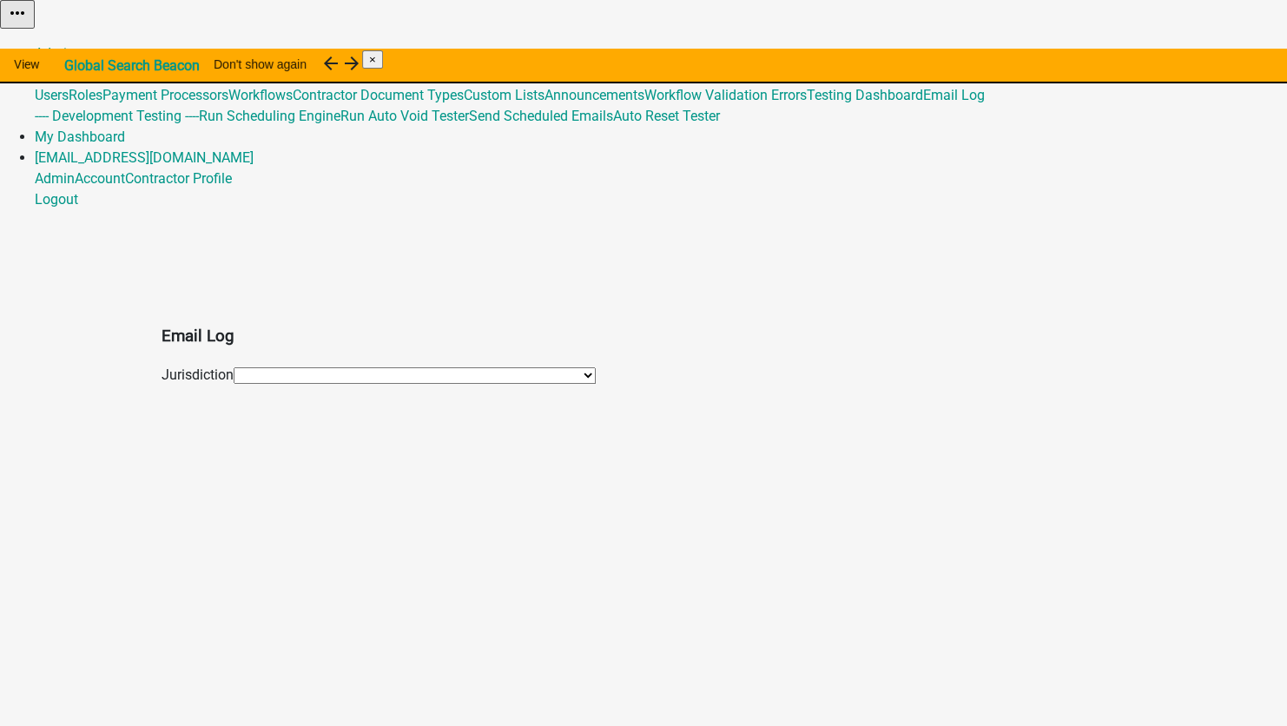
click at [234, 367] on select "*[GEOGRAPHIC_DATA], [US_STATE] (Migrated) 060 [GEOGRAPHIC_DATA][PERSON_NAME][GE…" at bounding box center [415, 375] width 362 height 17
select select "108: fe58b70b-8e88-4f60-b842-2b1dc41abbdb"
click at [234, 367] on select "*[GEOGRAPHIC_DATA], [US_STATE] (Migrated) 060 [GEOGRAPHIC_DATA][PERSON_NAME][GE…" at bounding box center [415, 375] width 362 height 17
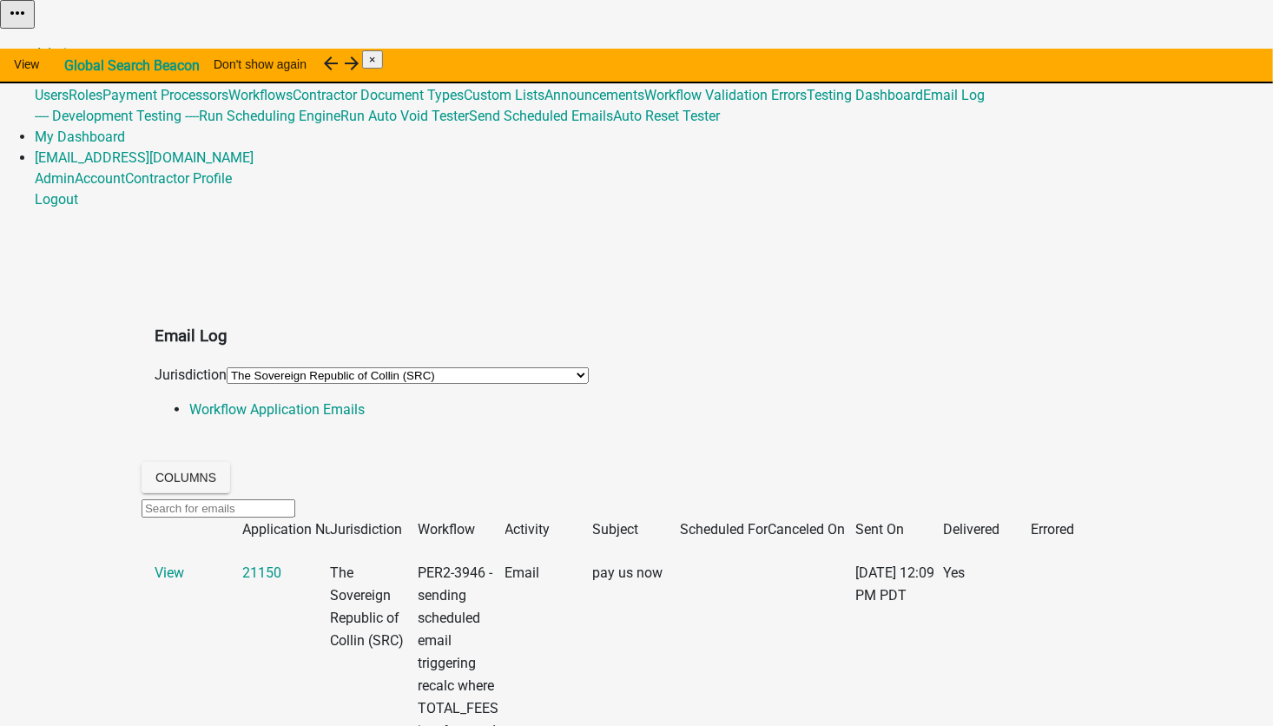
click at [475, 521] on span "Workflow" at bounding box center [446, 529] width 57 height 17
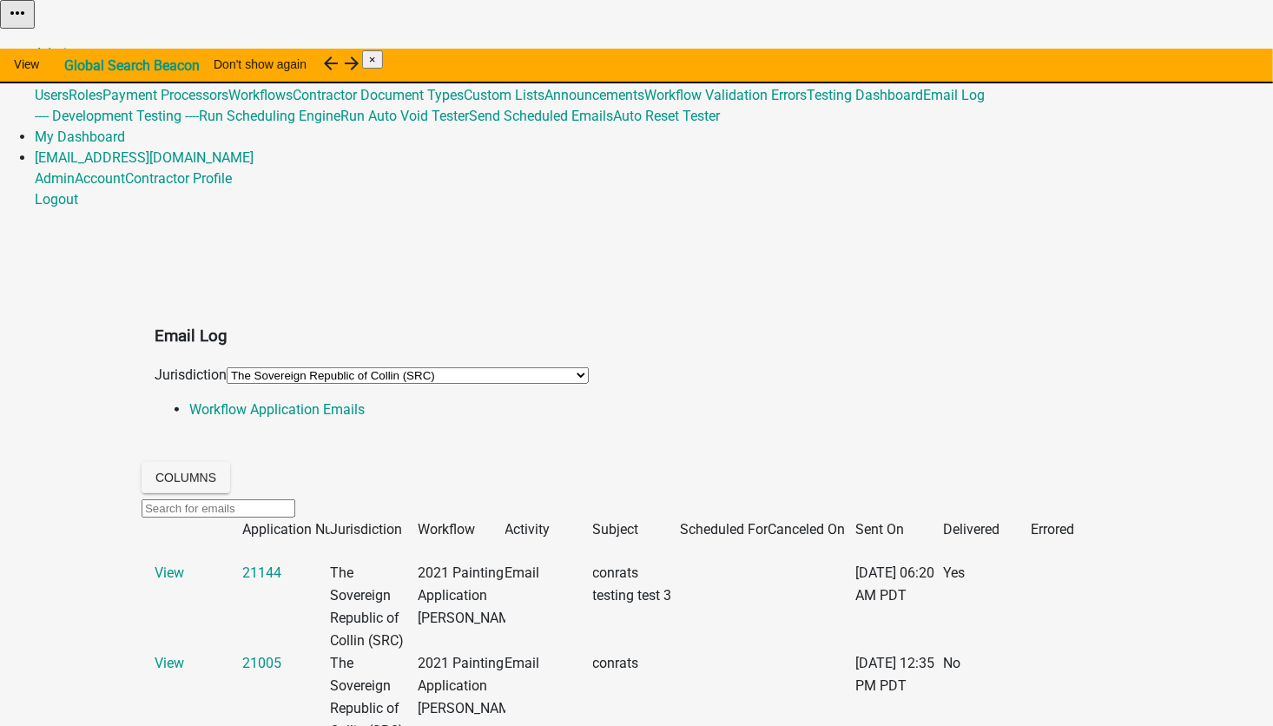
click at [189, 499] on input "text" at bounding box center [219, 508] width 154 height 18
type input "4226"
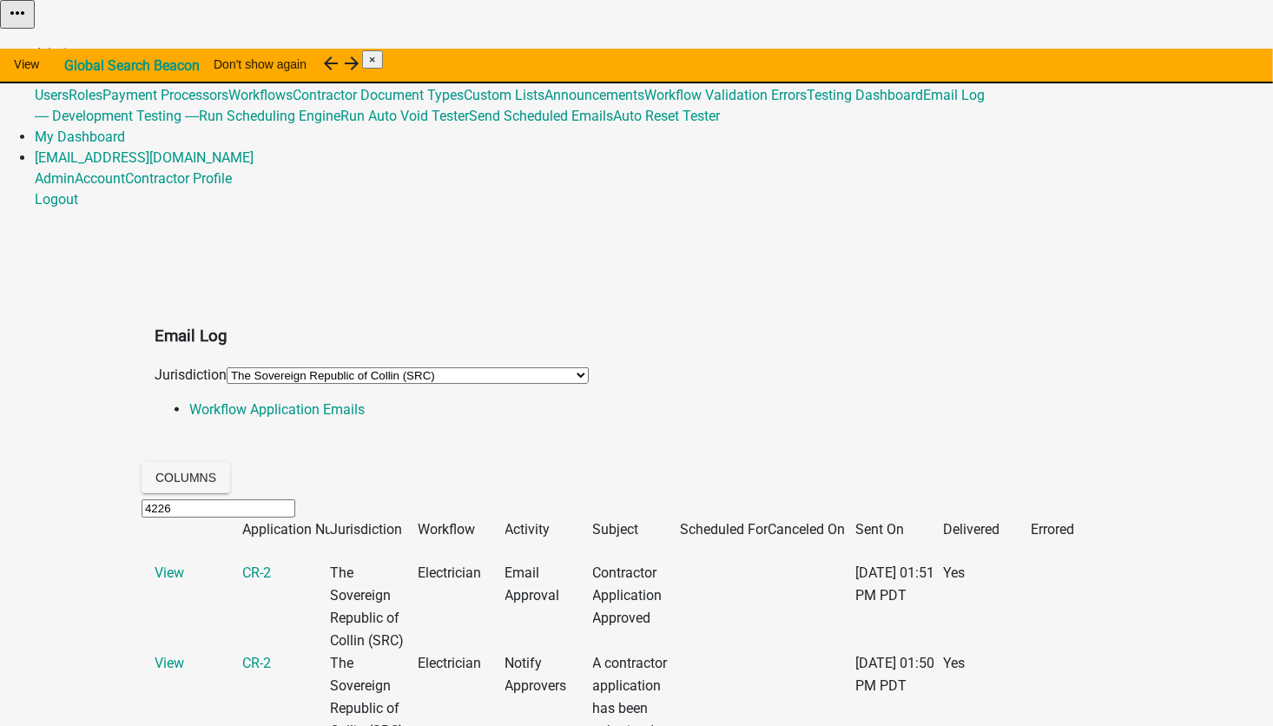
drag, startPoint x: 201, startPoint y: 421, endPoint x: 43, endPoint y: 415, distance: 159.0
click at [56, 415] on app-global-admin "Toggle drawer menu more_horiz Admin Global 488 Users Roles Payment Processors W…" at bounding box center [636, 396] width 1273 height 792
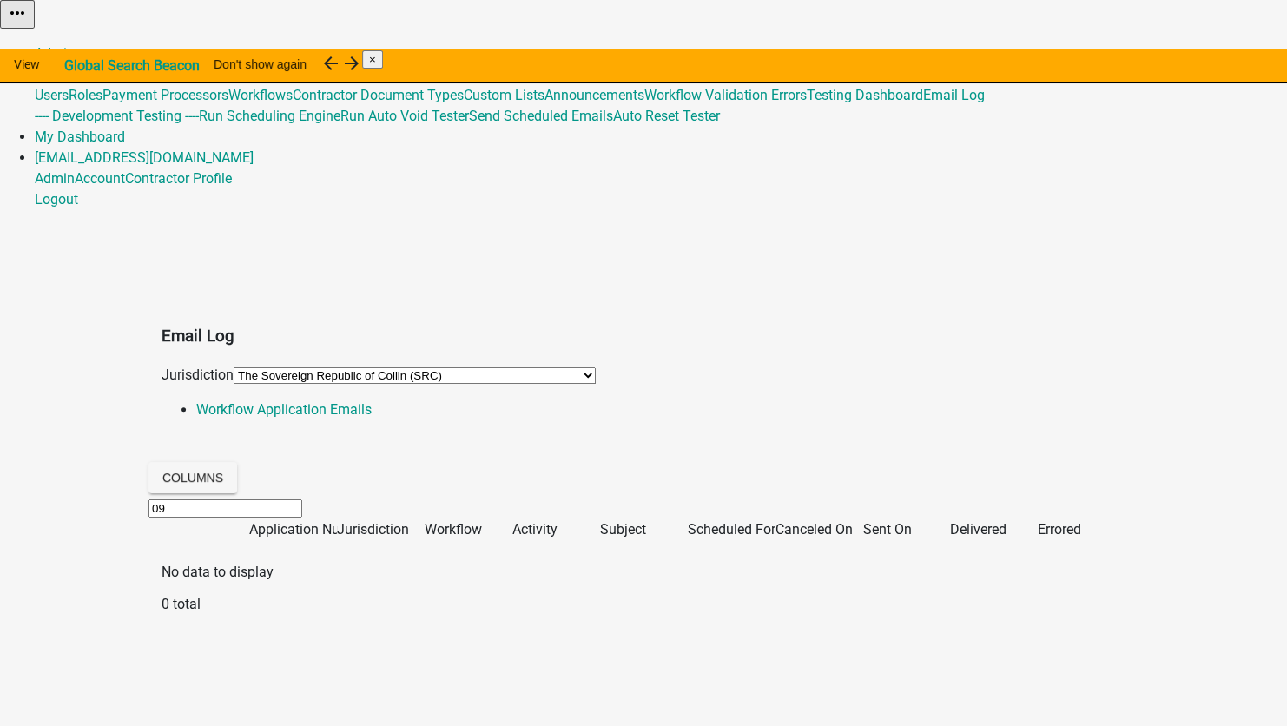
type input "0"
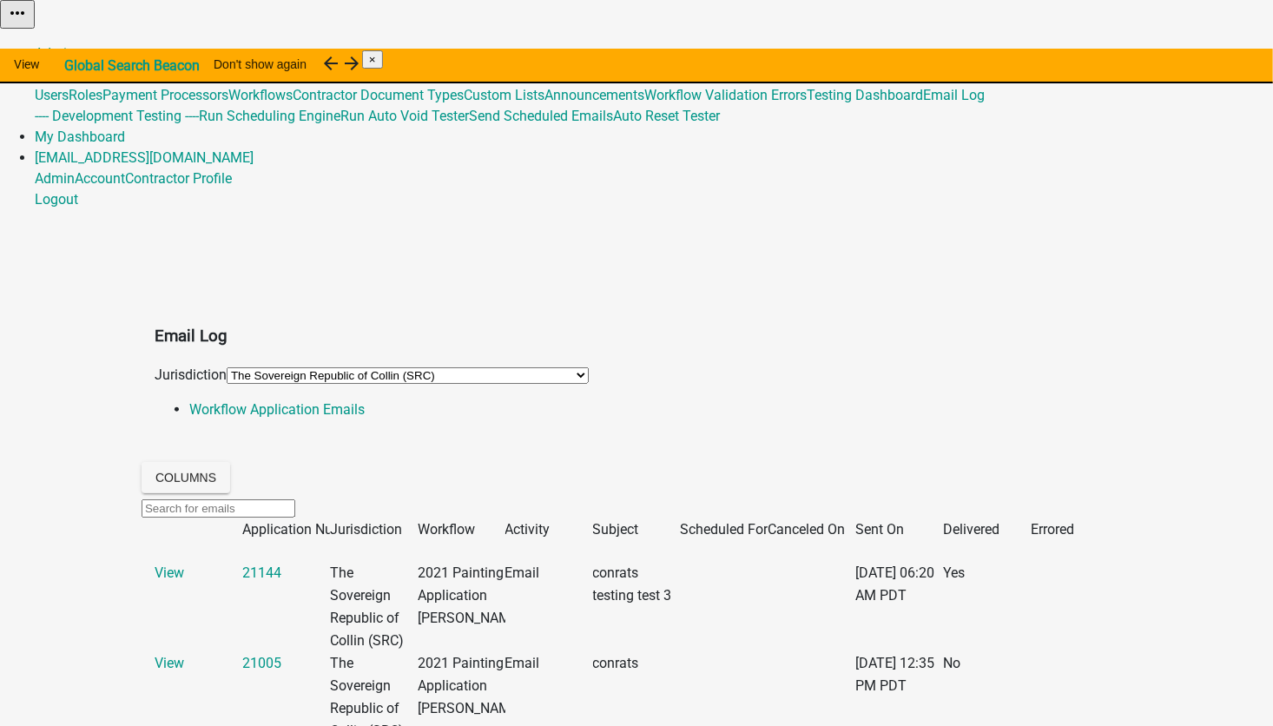
click at [98, 66] on link "Global 488" at bounding box center [66, 74] width 63 height 17
click at [923, 103] on link "Email Log" at bounding box center [954, 95] width 62 height 17
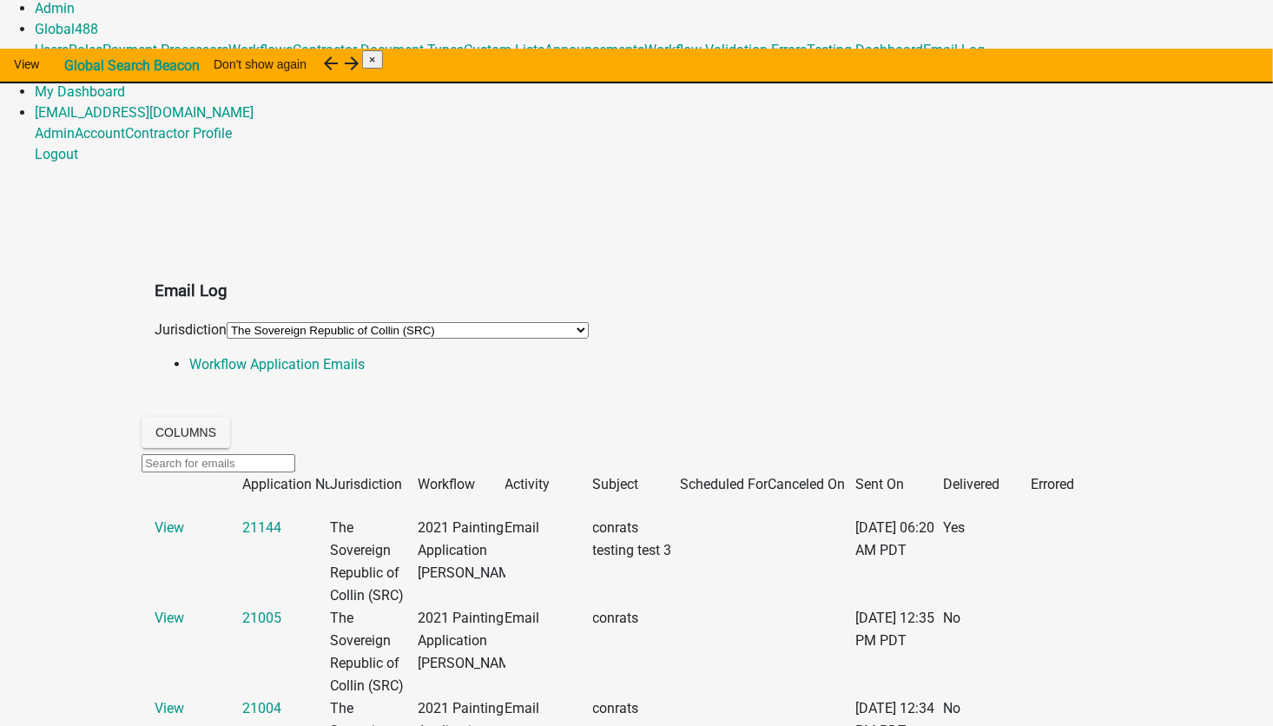
scroll to position [87, 0]
